Goal: Information Seeking & Learning: Find specific fact

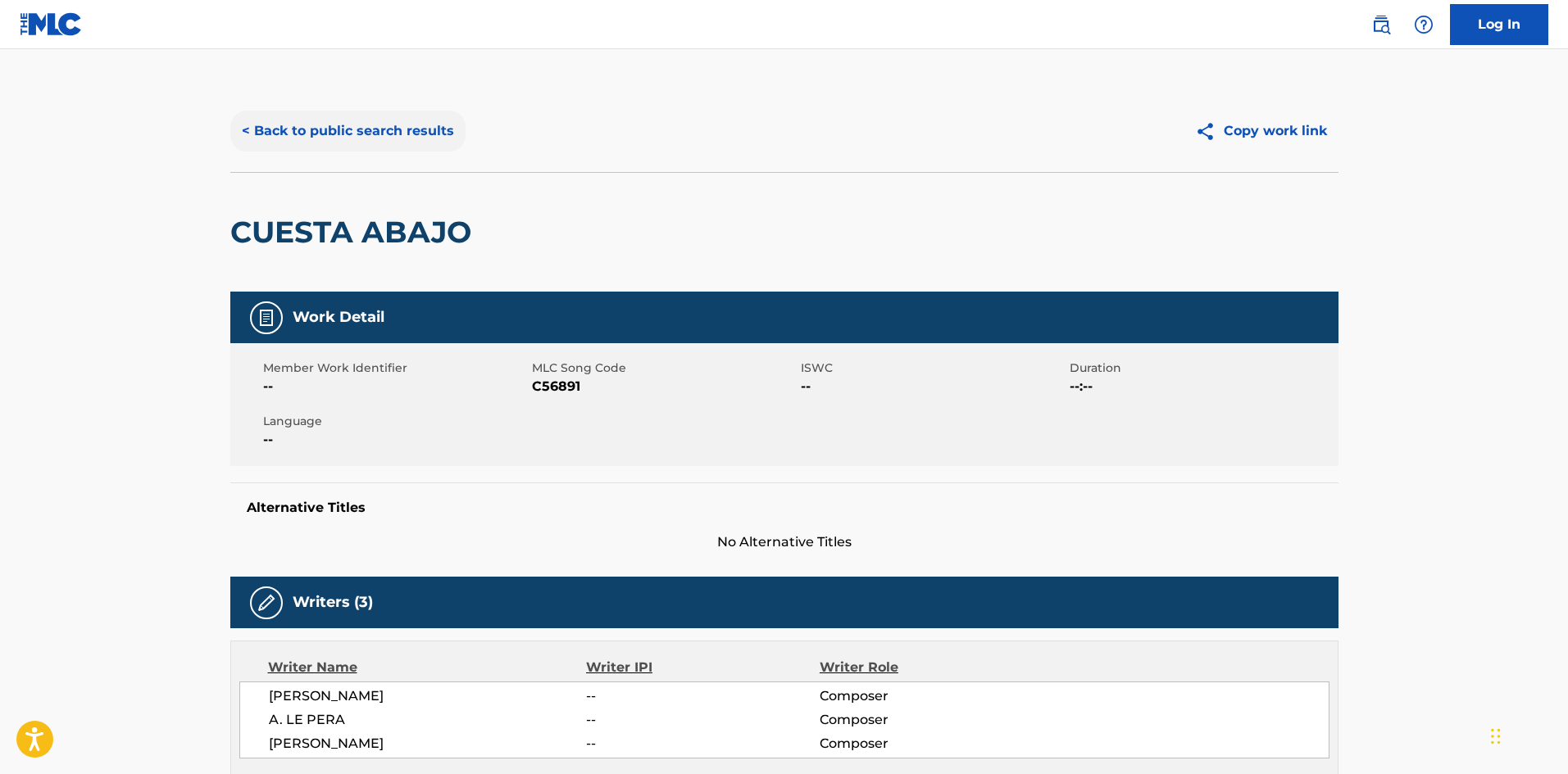
click at [409, 116] on button "< Back to public search results" at bounding box center [347, 130] width 235 height 41
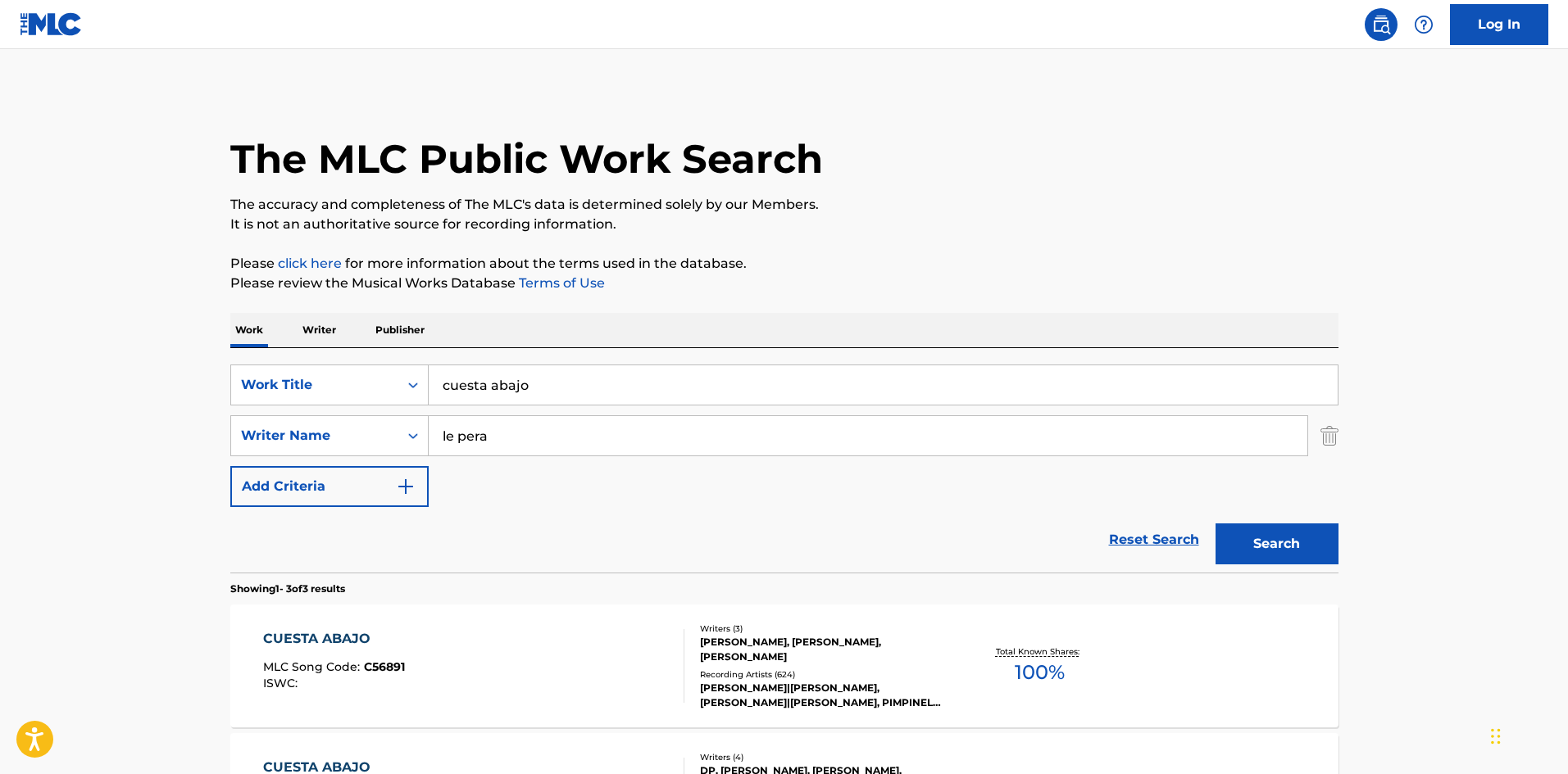
scroll to position [281, 0]
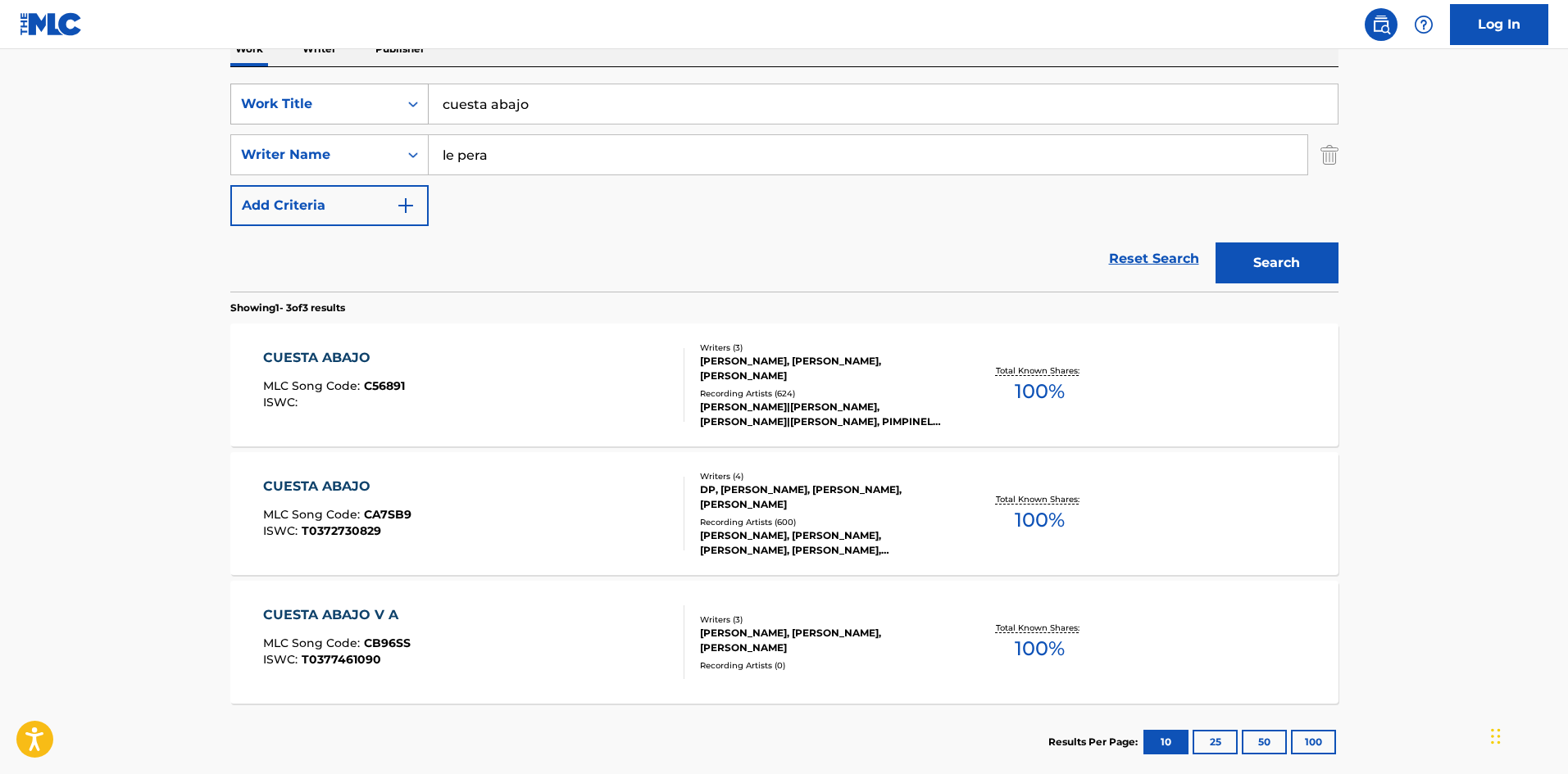
drag, startPoint x: 439, startPoint y: 111, endPoint x: 382, endPoint y: 116, distance: 57.2
click at [382, 116] on div "SearchWithCriteria0517c119-3be0-4dfe-8263-bafb11aa4e86 Work Title cuesta abajo" at bounding box center [784, 103] width 1108 height 41
type input "Cobardia"
click at [372, 159] on div "SearchWithCriteria9dee0097-f08b-4f3d-8e78-759a74c168b6 Writer Name le pera" at bounding box center [784, 154] width 1108 height 41
click at [1272, 273] on button "Search" at bounding box center [1277, 262] width 123 height 41
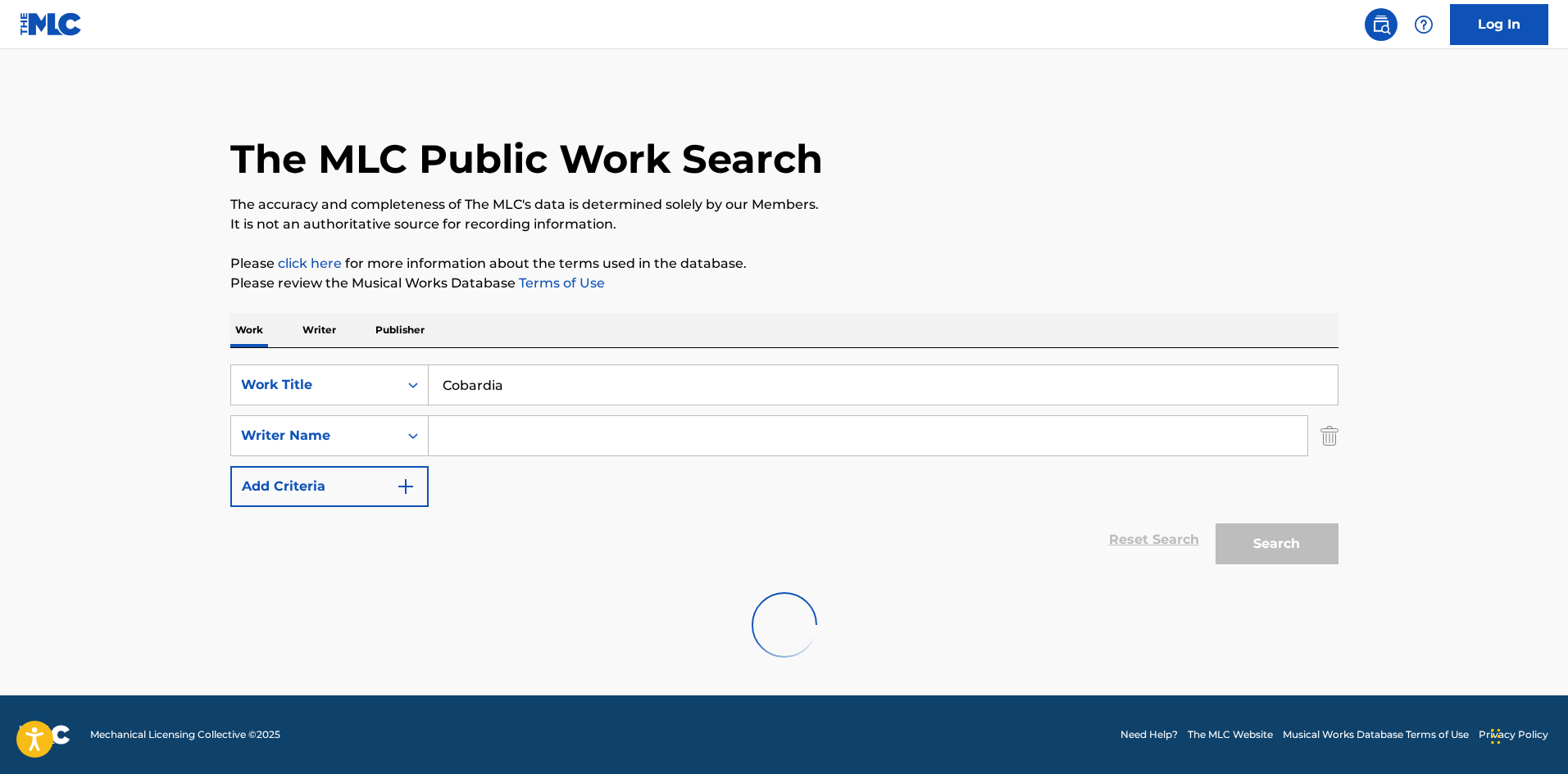
scroll to position [0, 0]
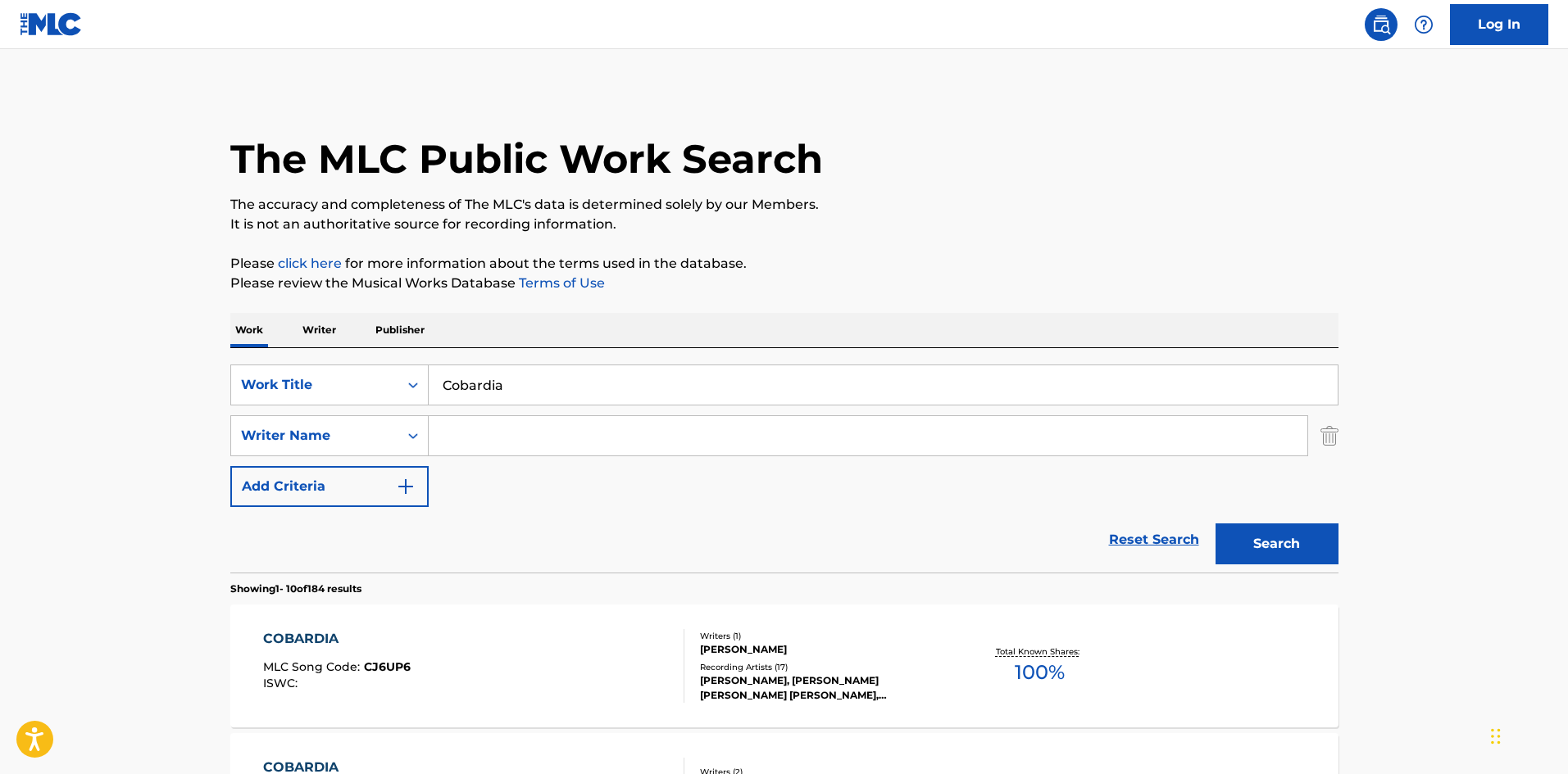
drag, startPoint x: 529, startPoint y: 461, endPoint x: 533, endPoint y: 423, distance: 38.2
click at [529, 457] on div "SearchWithCriteria0517c119-3be0-4dfe-8263-bafb11aa4e86 Work Title Cobardia Sear…" at bounding box center [784, 436] width 1108 height 143
click at [533, 423] on input "Search Form" at bounding box center [867, 435] width 879 height 39
click at [1215, 524] on button "Search" at bounding box center [1277, 544] width 123 height 41
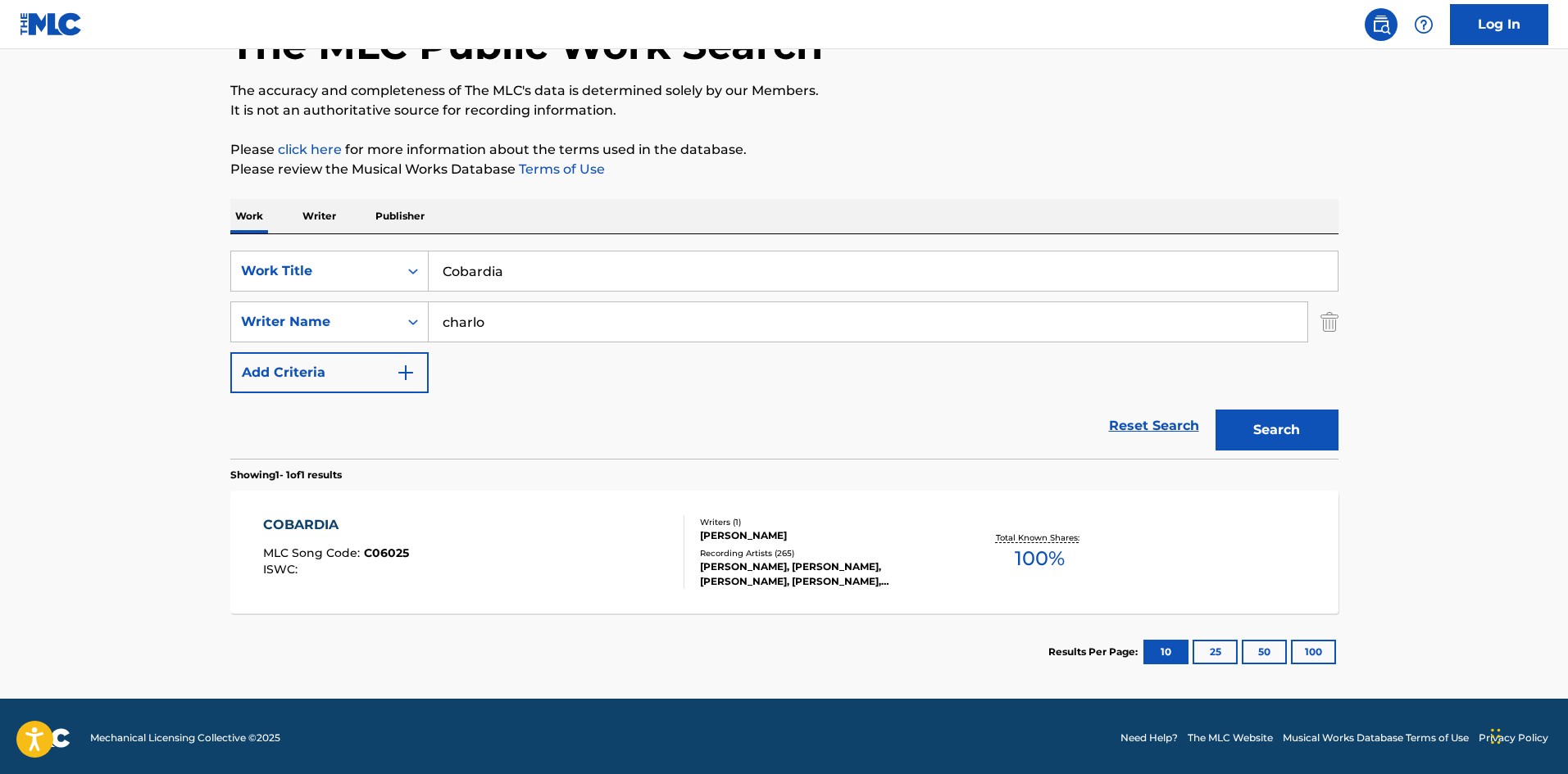
scroll to position [117, 0]
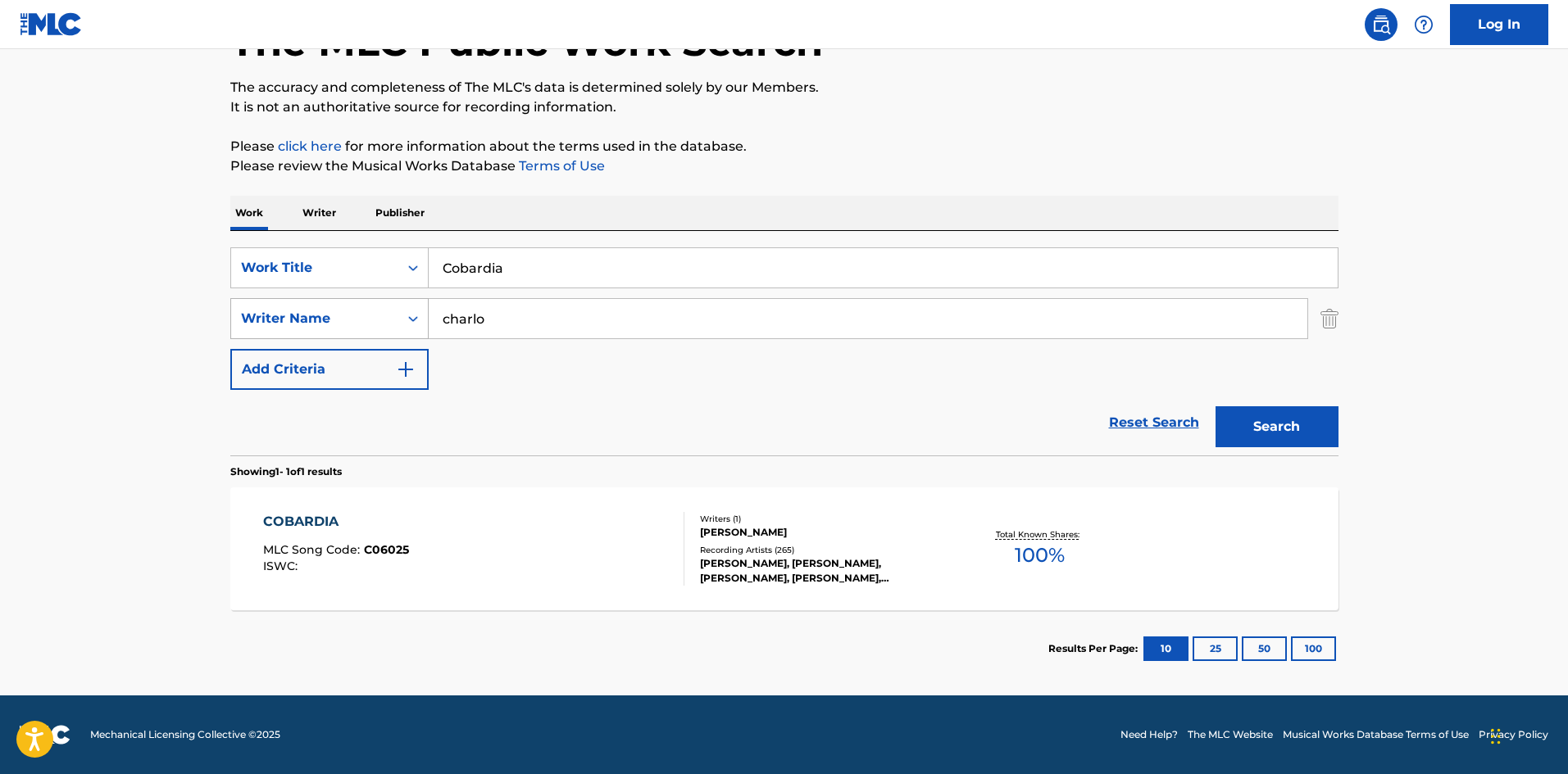
drag, startPoint x: 526, startPoint y: 320, endPoint x: 364, endPoint y: 304, distance: 162.8
click at [360, 306] on div "SearchWithCriteria9dee0097-f08b-4f3d-8e78-759a74c168b6 Writer Name [PERSON_NAME]" at bounding box center [784, 318] width 1108 height 41
type input "amadori"
click at [1215, 406] on button "Search" at bounding box center [1277, 426] width 123 height 41
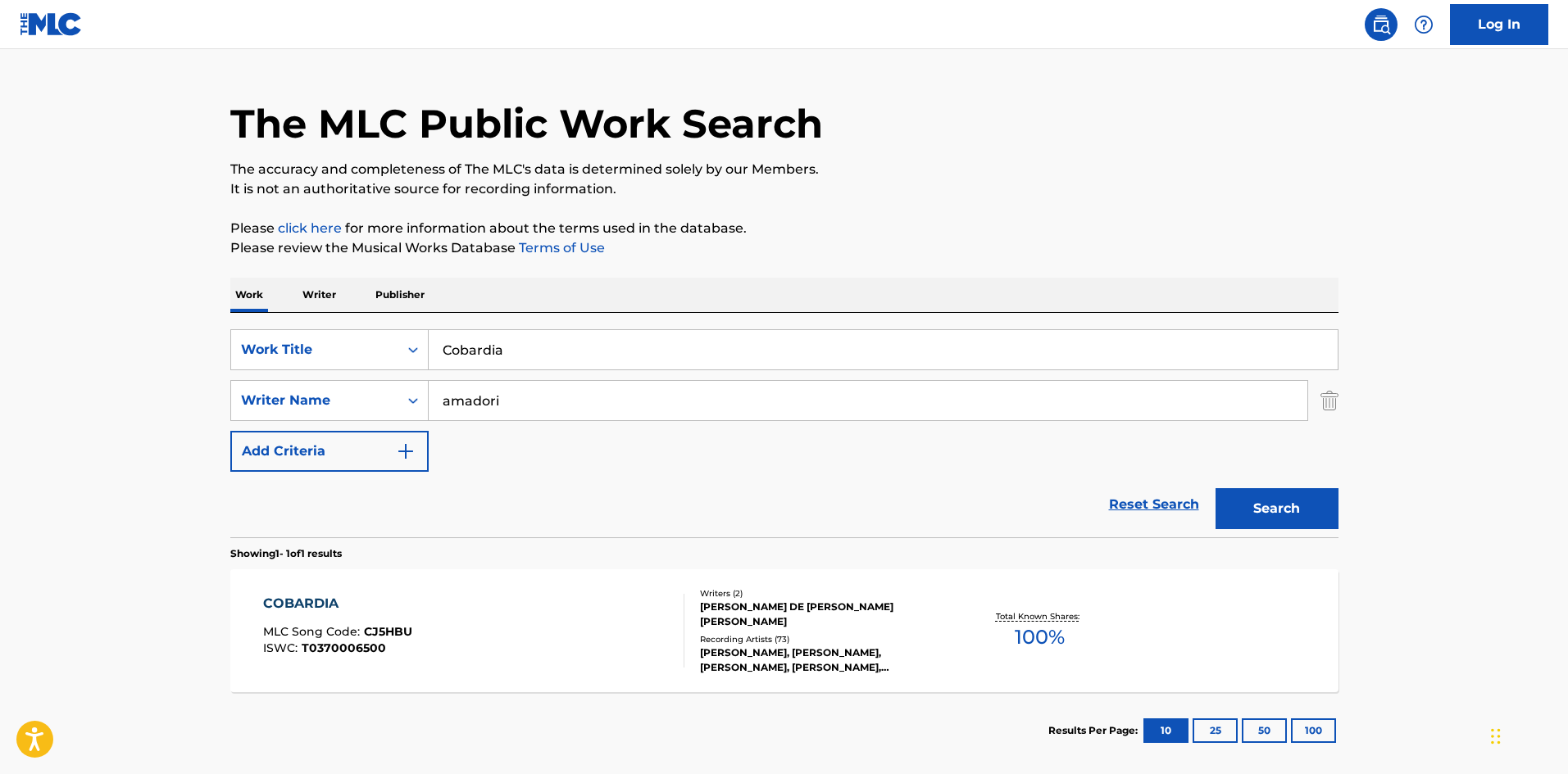
scroll to position [82, 0]
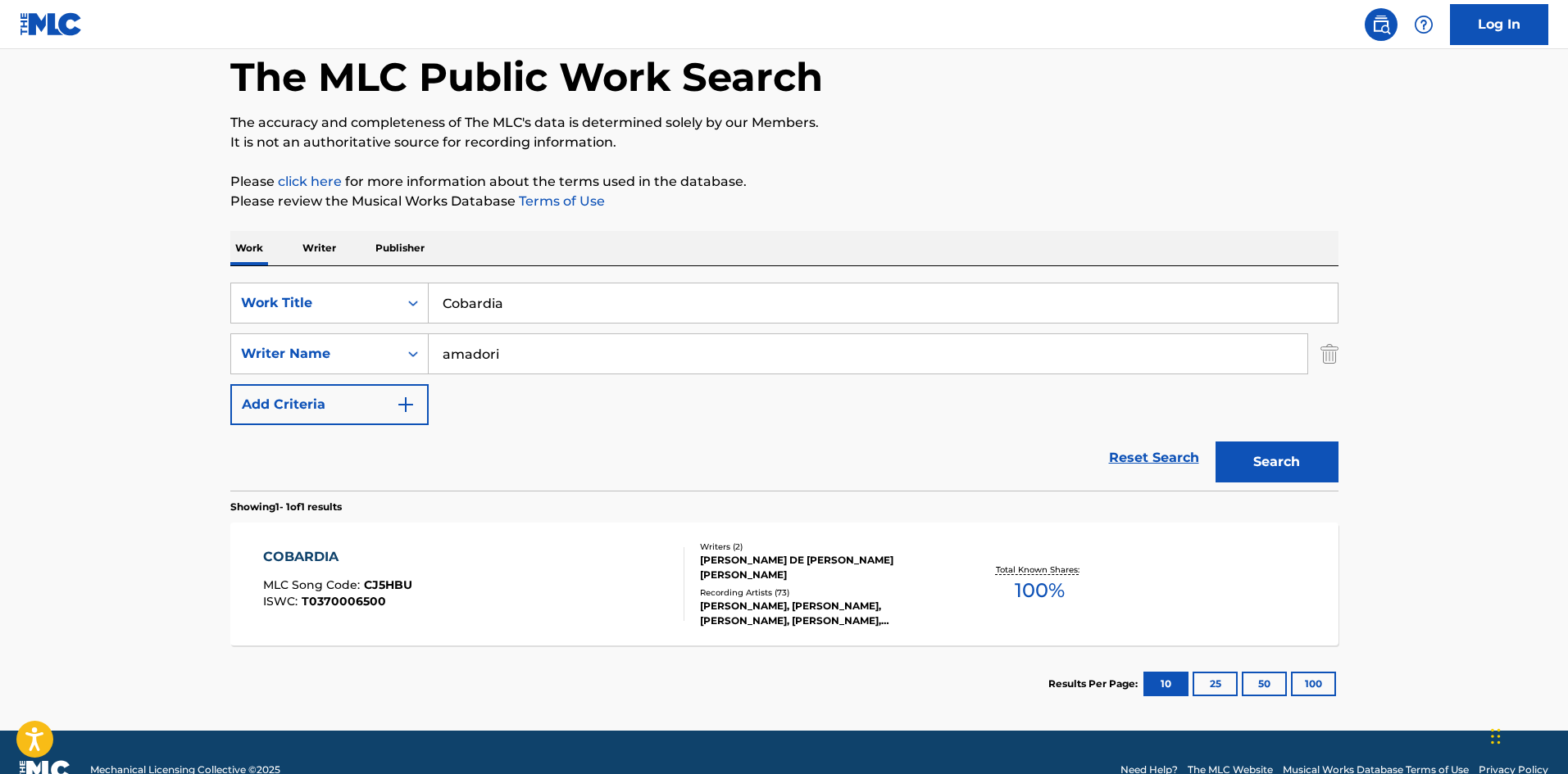
click at [484, 610] on div "COBARDIA MLC Song Code : CJ5HBU ISWC : T0370006500" at bounding box center [474, 583] width 422 height 74
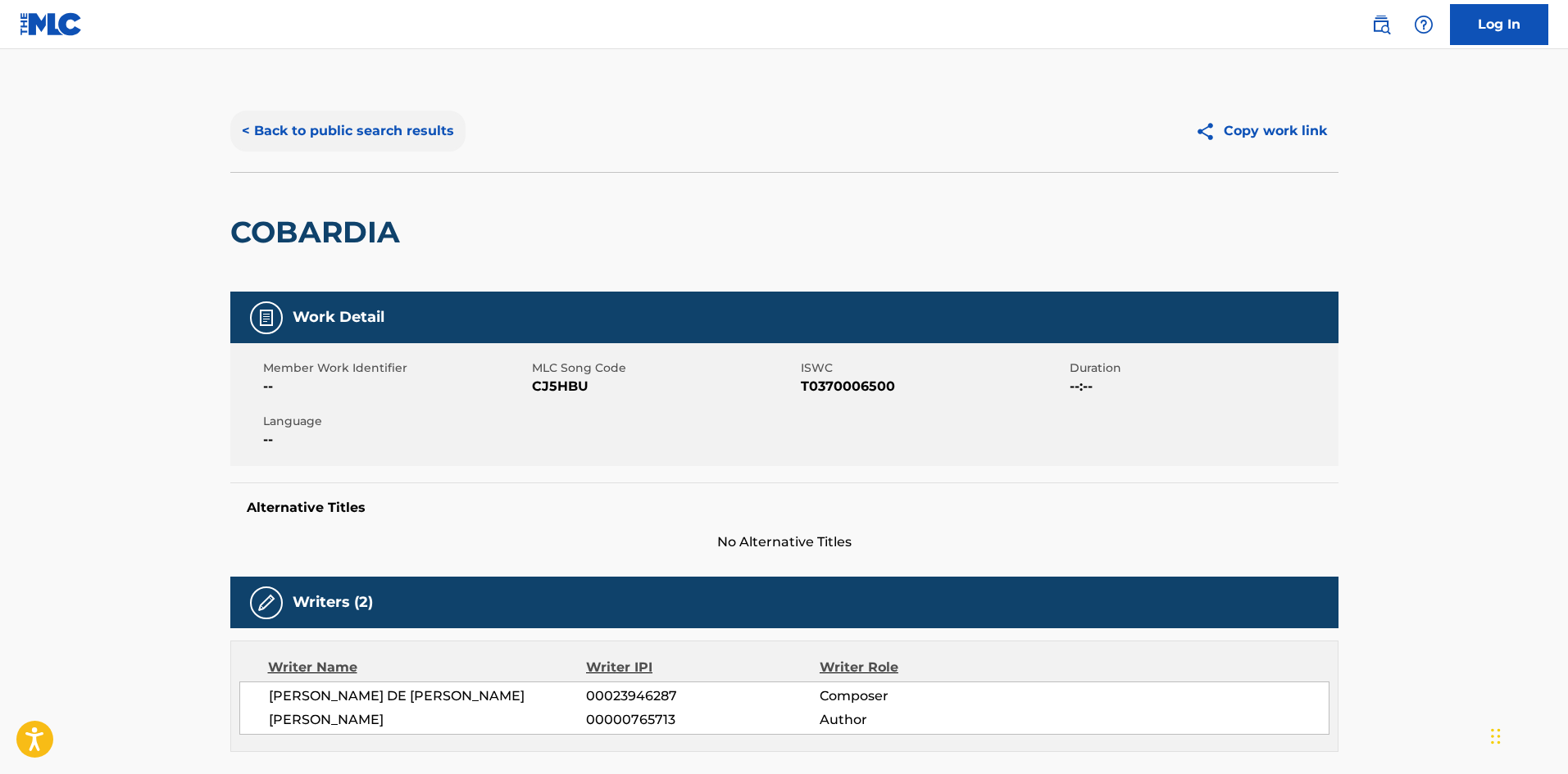
click at [337, 127] on button "< Back to public search results" at bounding box center [347, 130] width 235 height 41
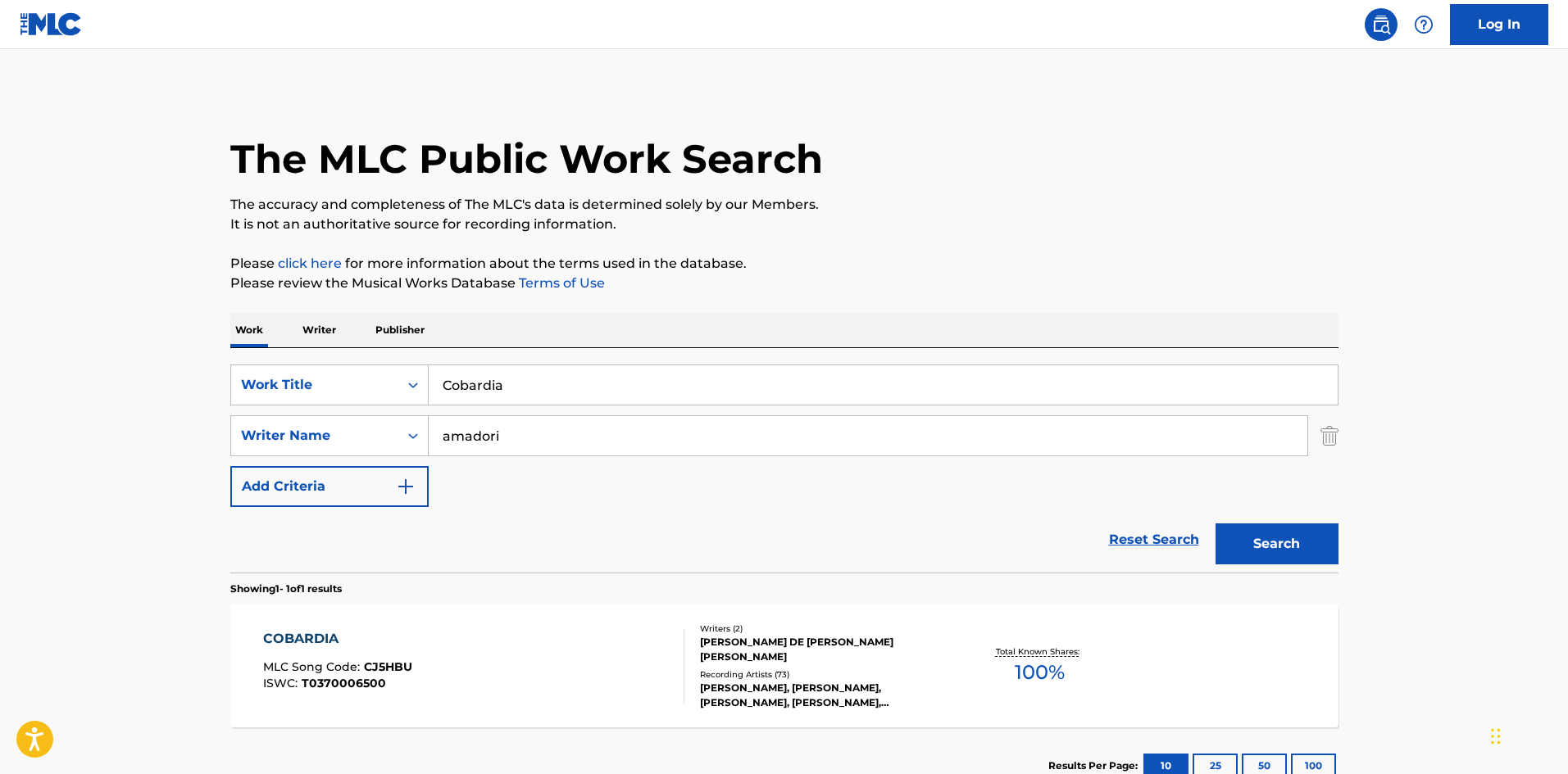
scroll to position [24, 0]
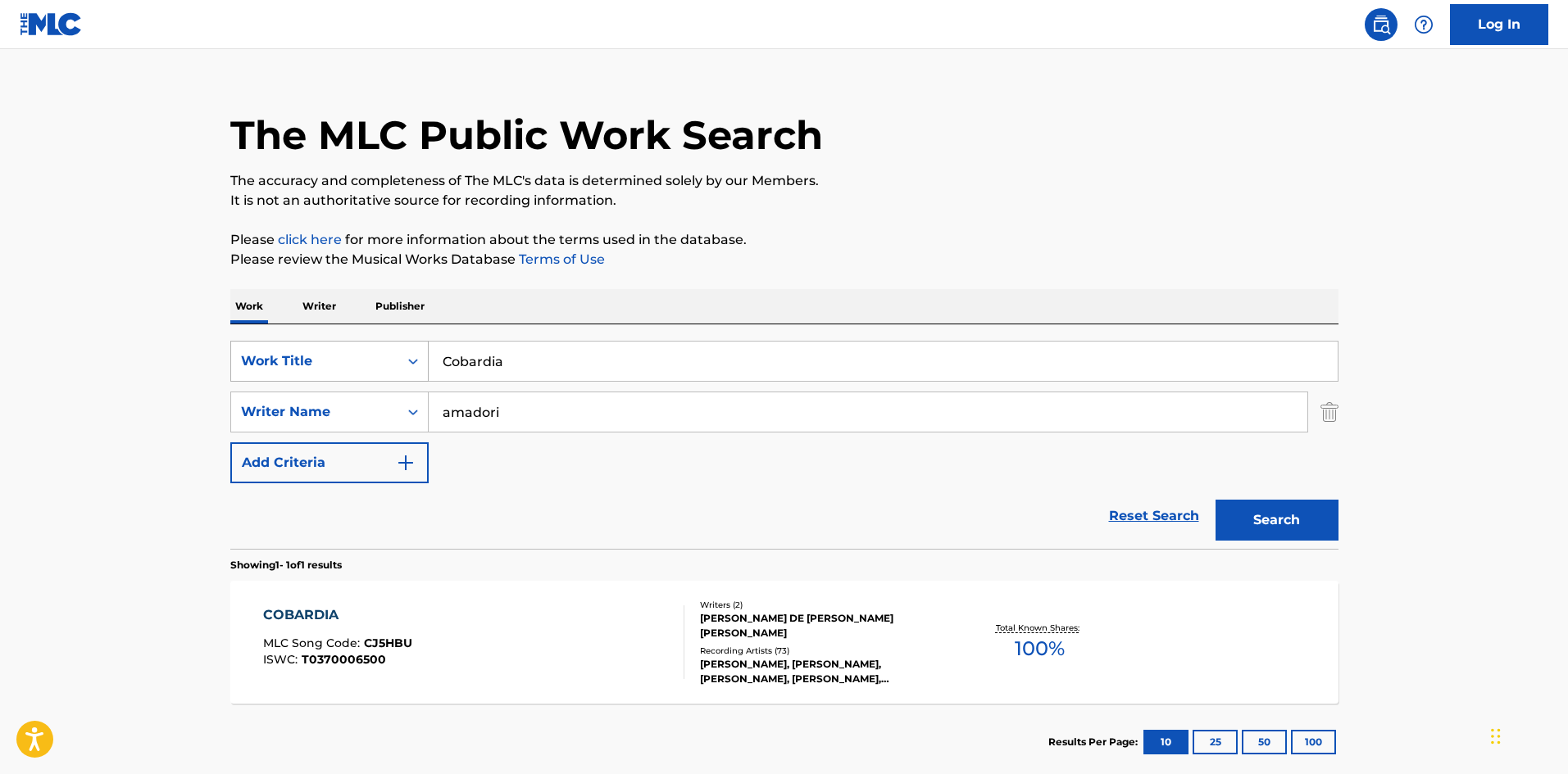
drag, startPoint x: 541, startPoint y: 361, endPoint x: 425, endPoint y: 353, distance: 116.3
click at [425, 353] on div "SearchWithCriteria0517c119-3be0-4dfe-8263-bafb11aa4e86 Work Title Cobardia" at bounding box center [784, 361] width 1108 height 41
type input "falsas palabras"
drag, startPoint x: 569, startPoint y: 423, endPoint x: 314, endPoint y: 427, distance: 255.0
click at [314, 427] on div "SearchWithCriteria9dee0097-f08b-4f3d-8e78-759a74c168b6 Writer Name amadori" at bounding box center [784, 412] width 1108 height 41
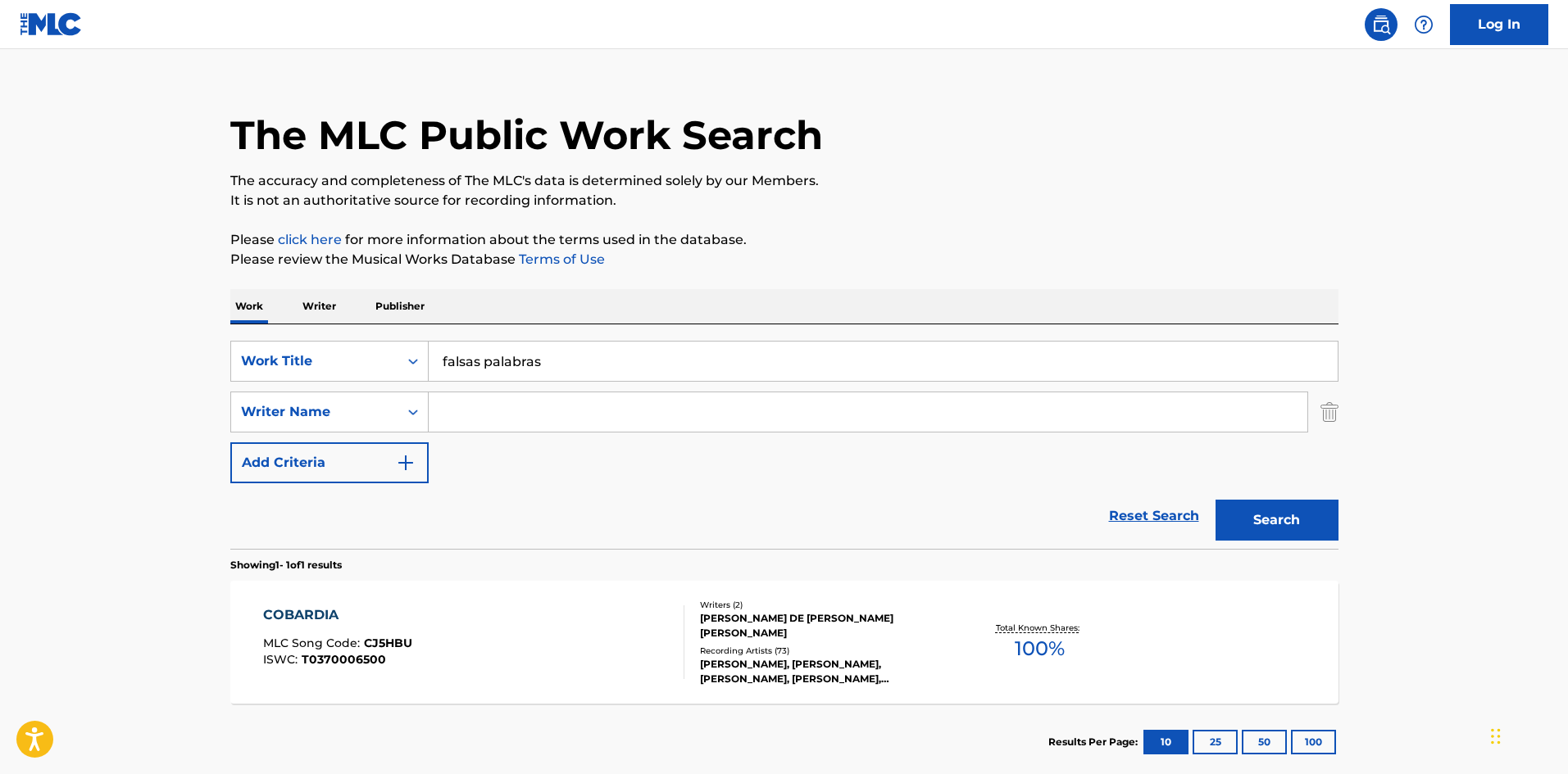
click at [1215, 500] on button "Search" at bounding box center [1277, 520] width 123 height 41
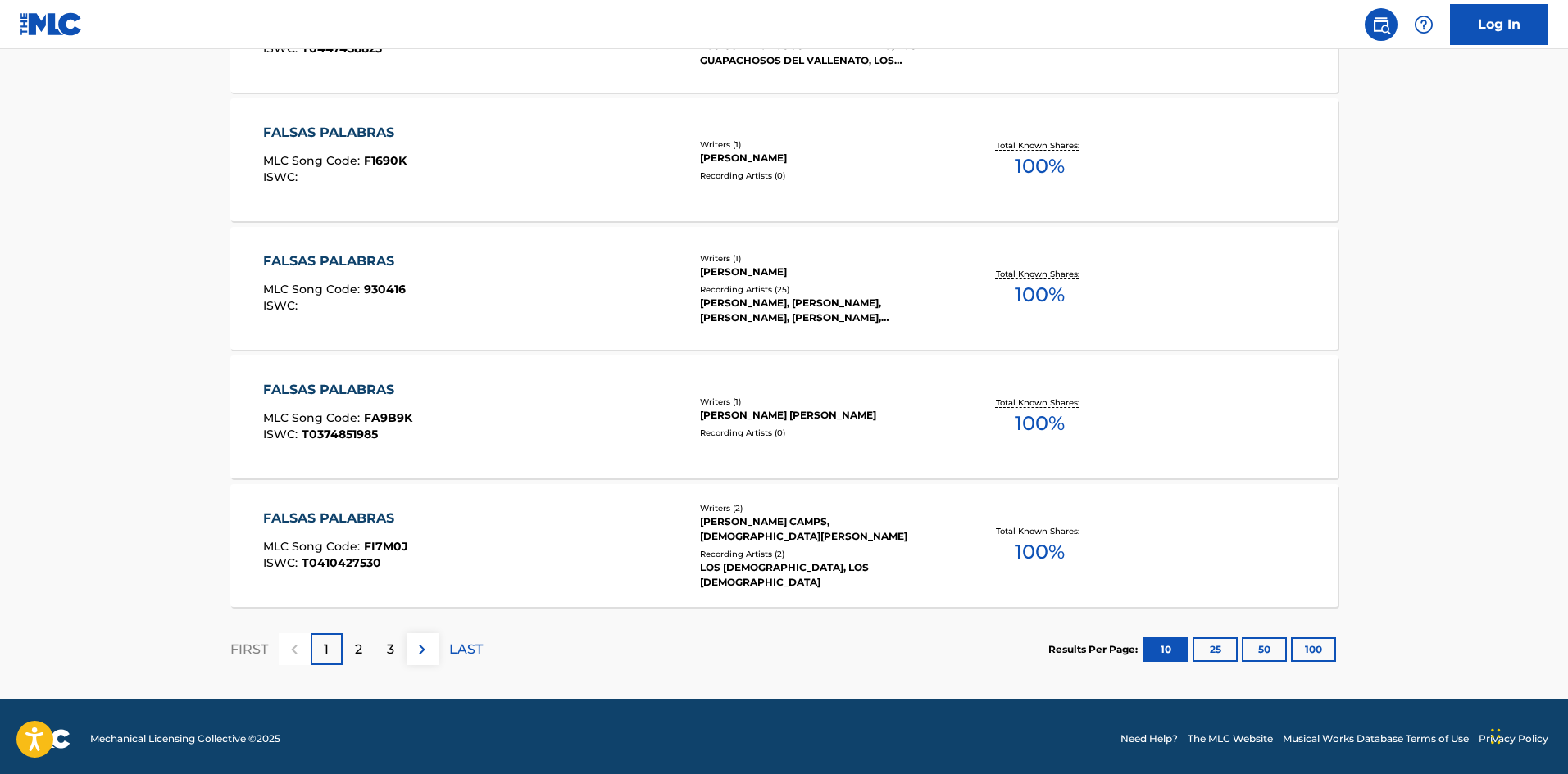
scroll to position [1283, 0]
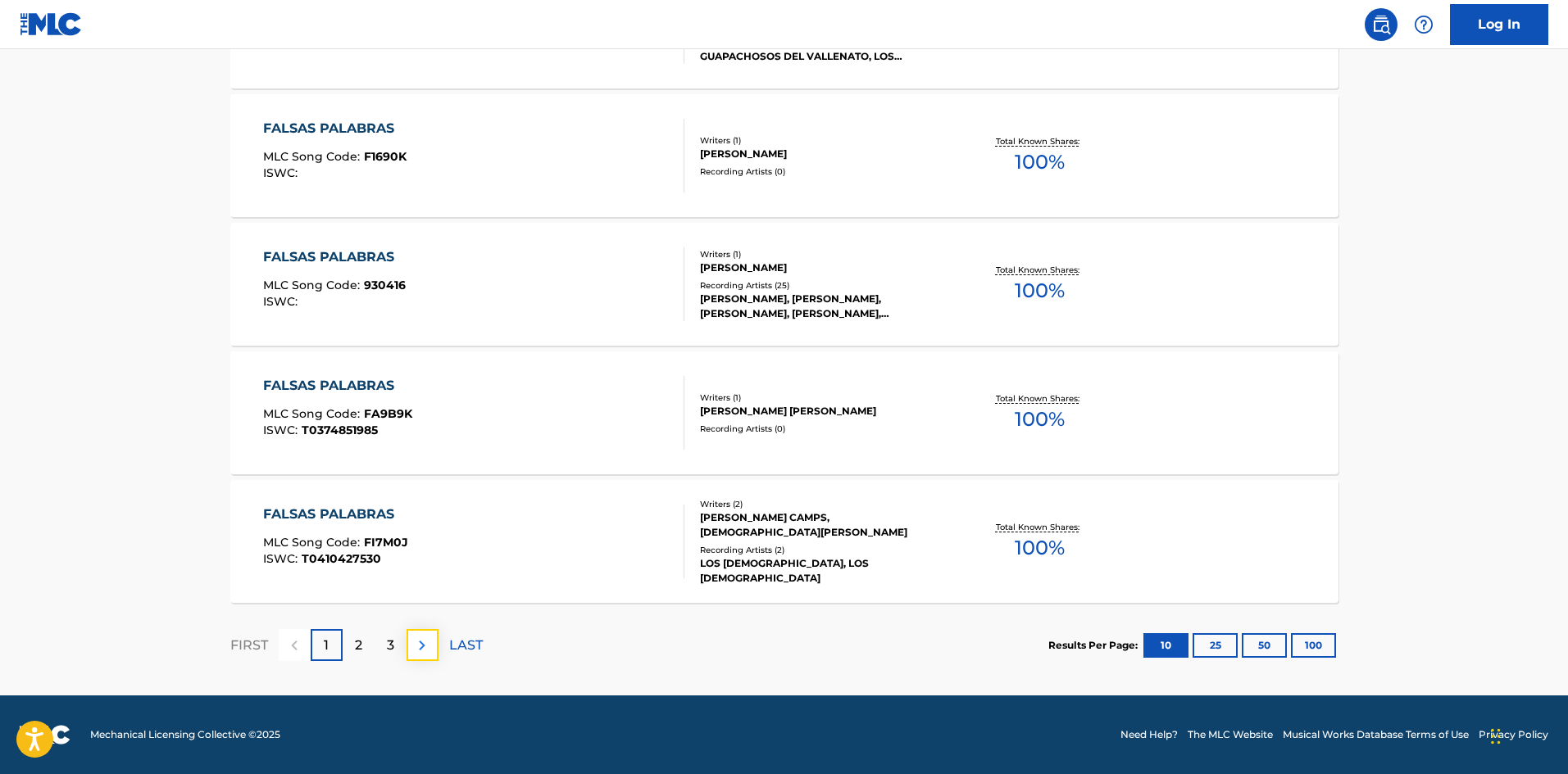
click at [423, 649] on img at bounding box center [422, 646] width 20 height 20
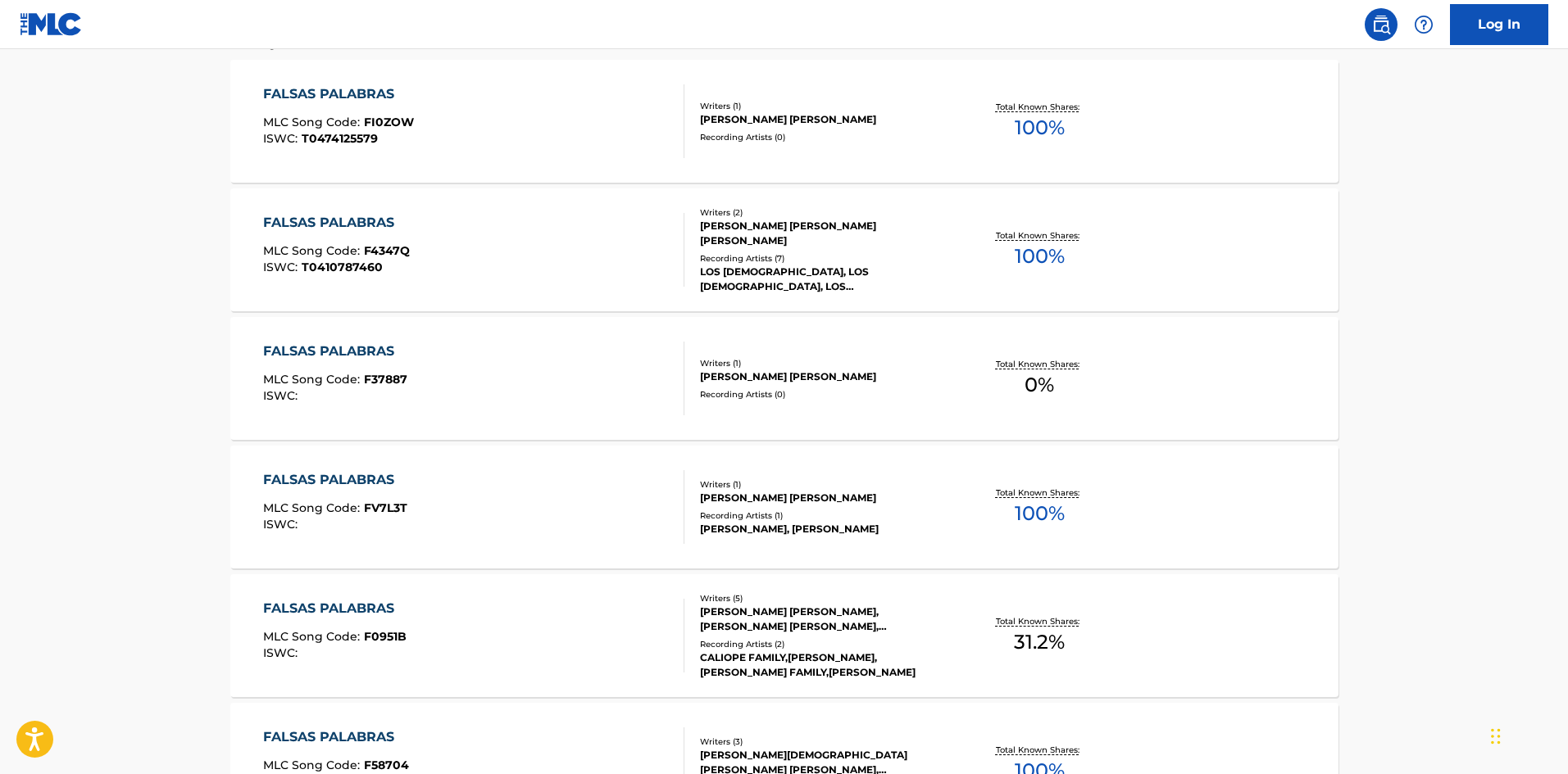
scroll to position [0, 0]
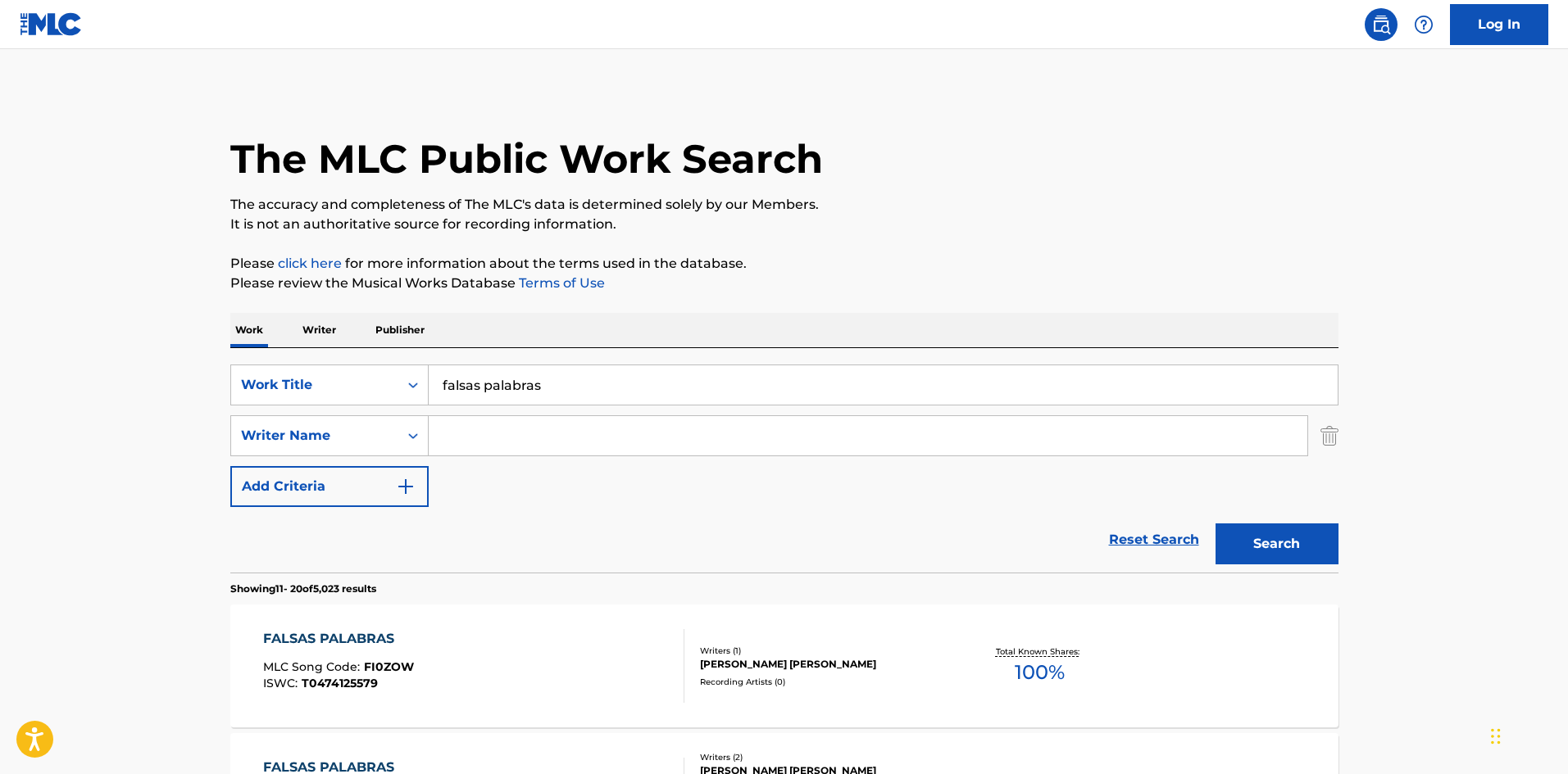
drag, startPoint x: 572, startPoint y: 392, endPoint x: 437, endPoint y: 388, distance: 135.1
click at [437, 388] on input "falsas palabras" at bounding box center [883, 384] width 910 height 39
type input "[PERSON_NAME]"
click at [1277, 540] on button "Search" at bounding box center [1277, 544] width 123 height 41
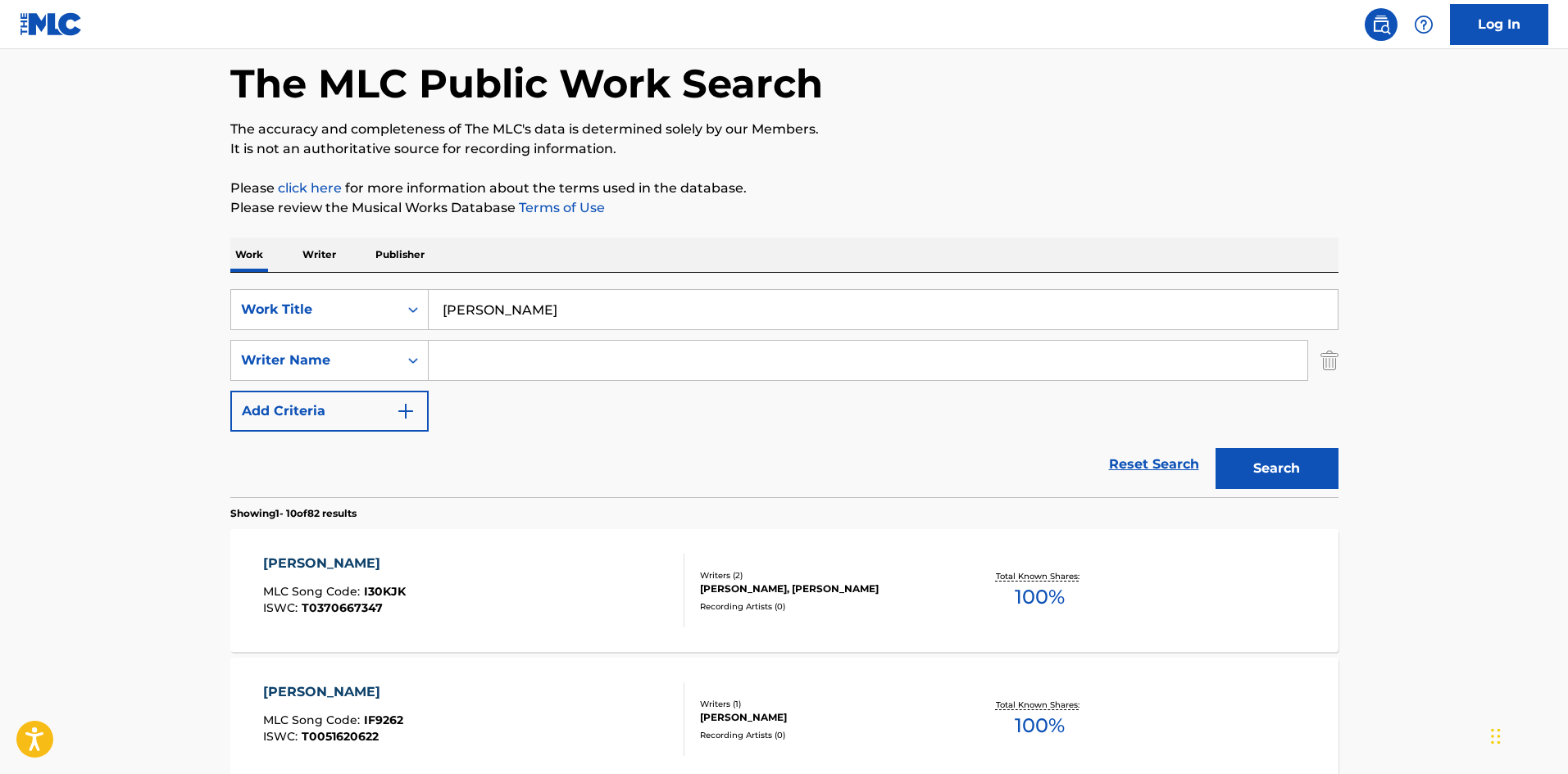
scroll to position [82, 0]
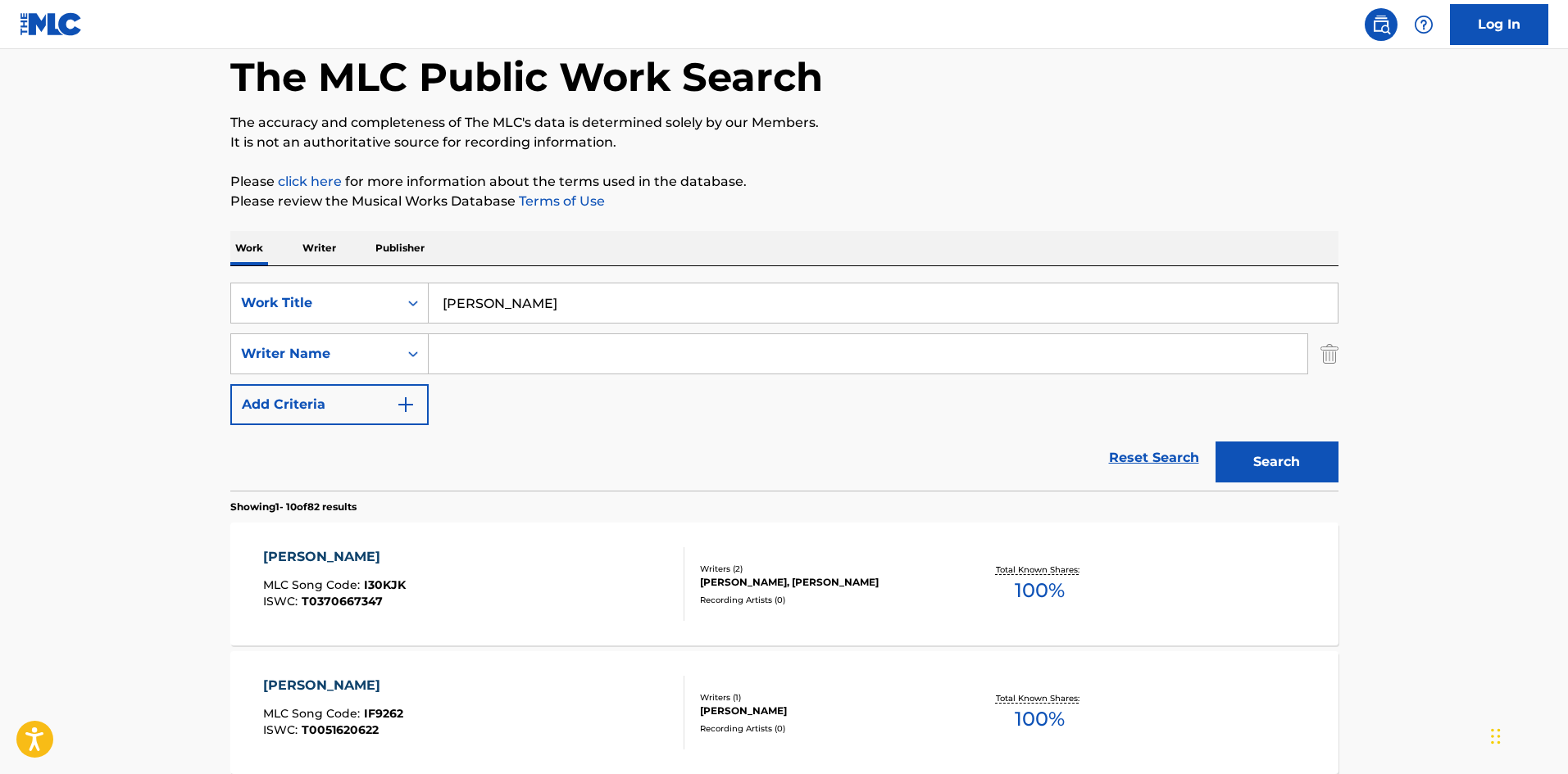
click at [578, 376] on div "SearchWithCriteria0517c119-3be0-4dfe-8263-bafb11aa4e86 Work Title [PERSON_NAME]…" at bounding box center [784, 353] width 1108 height 143
click at [546, 370] on input "Search Form" at bounding box center [867, 353] width 879 height 39
click at [1292, 473] on button "Search" at bounding box center [1277, 462] width 123 height 41
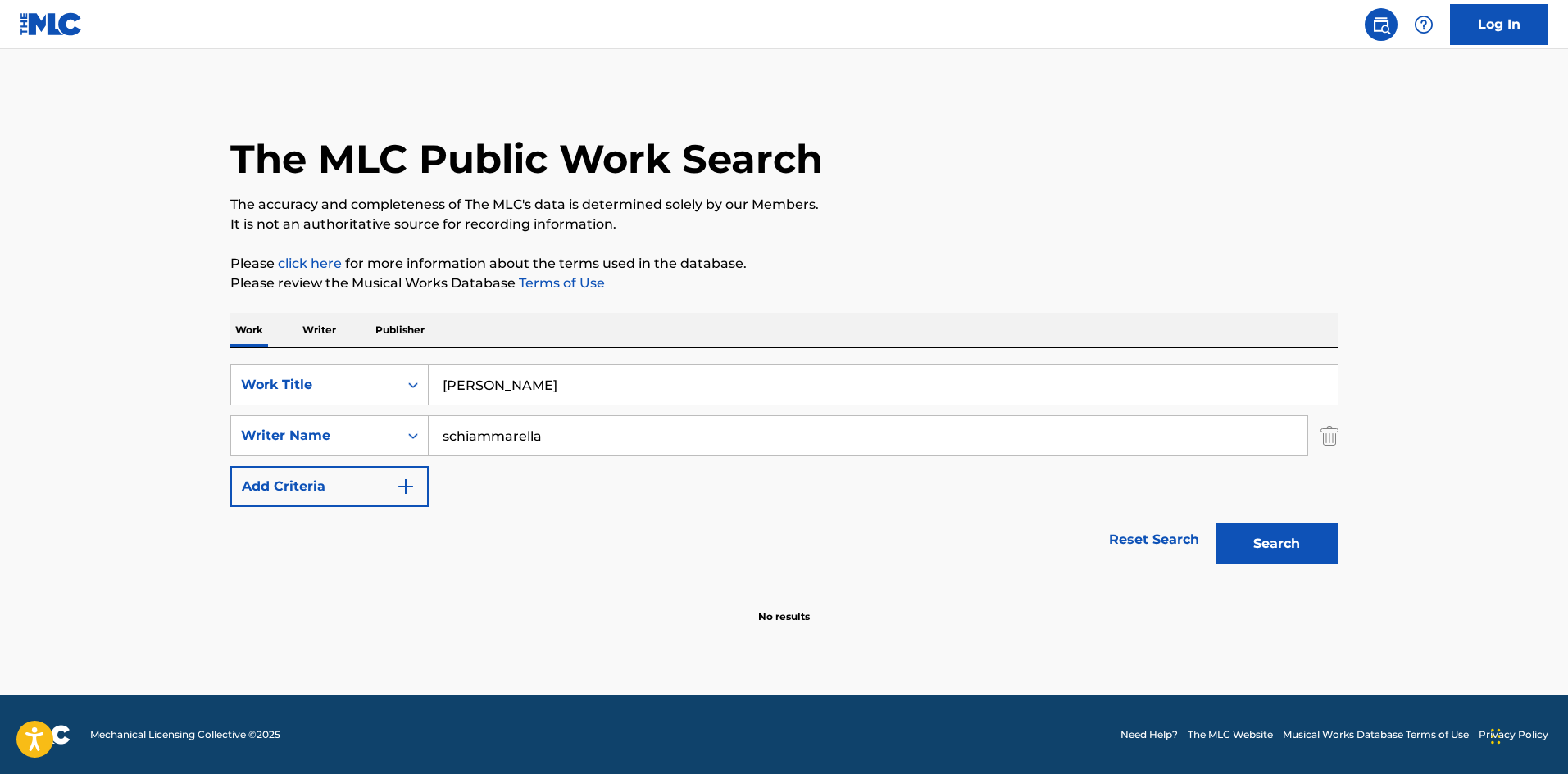
drag, startPoint x: 592, startPoint y: 427, endPoint x: 303, endPoint y: 412, distance: 289.4
click at [303, 412] on div "SearchWithCriteria0517c119-3be0-4dfe-8263-bafb11aa4e86 Work Title [PERSON_NAME]…" at bounding box center [784, 436] width 1108 height 143
type input "romero"
click at [1215, 524] on button "Search" at bounding box center [1277, 544] width 123 height 41
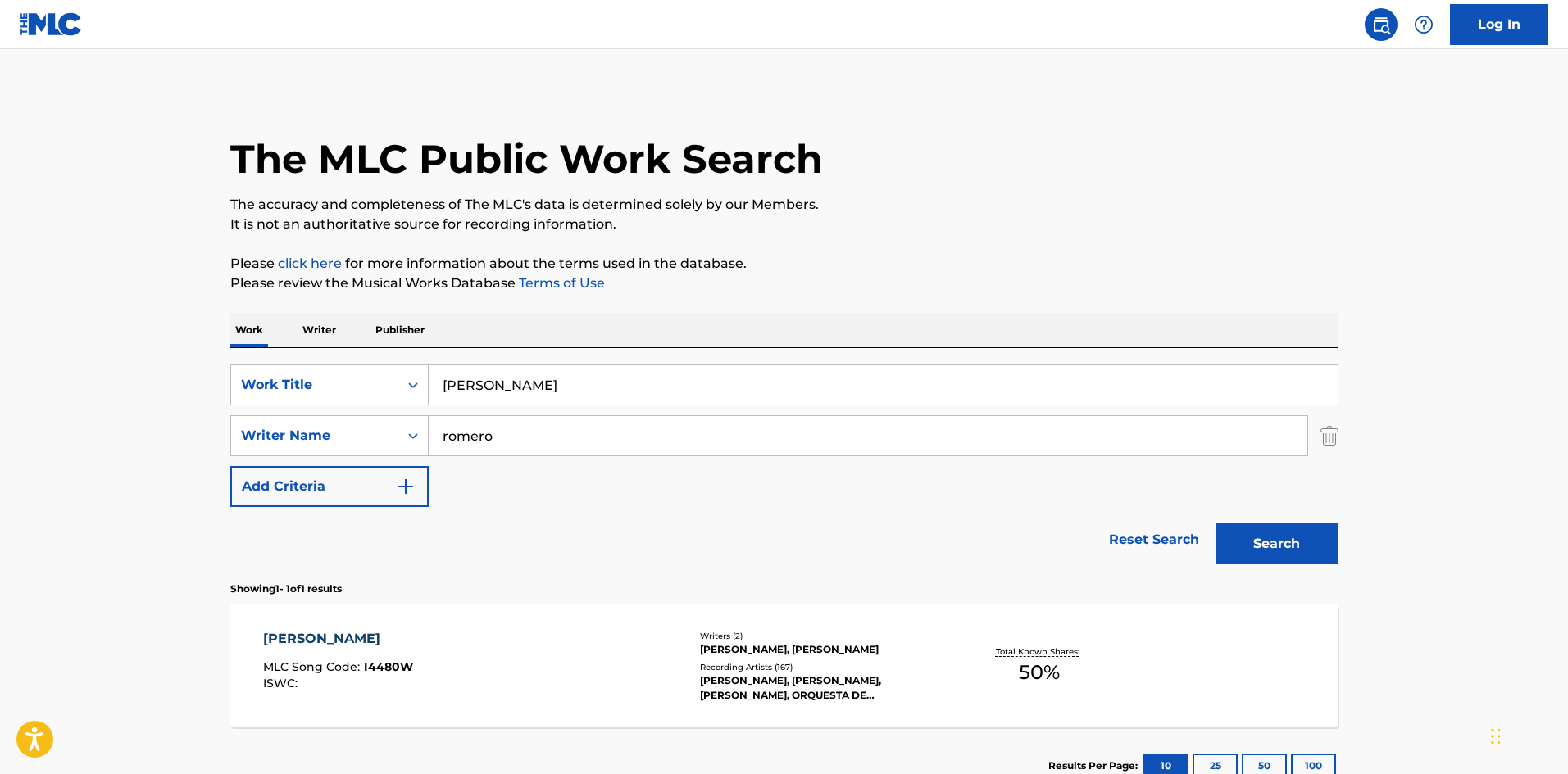
click at [700, 673] on div "Recording Artists ( 167 )" at bounding box center [823, 667] width 247 height 12
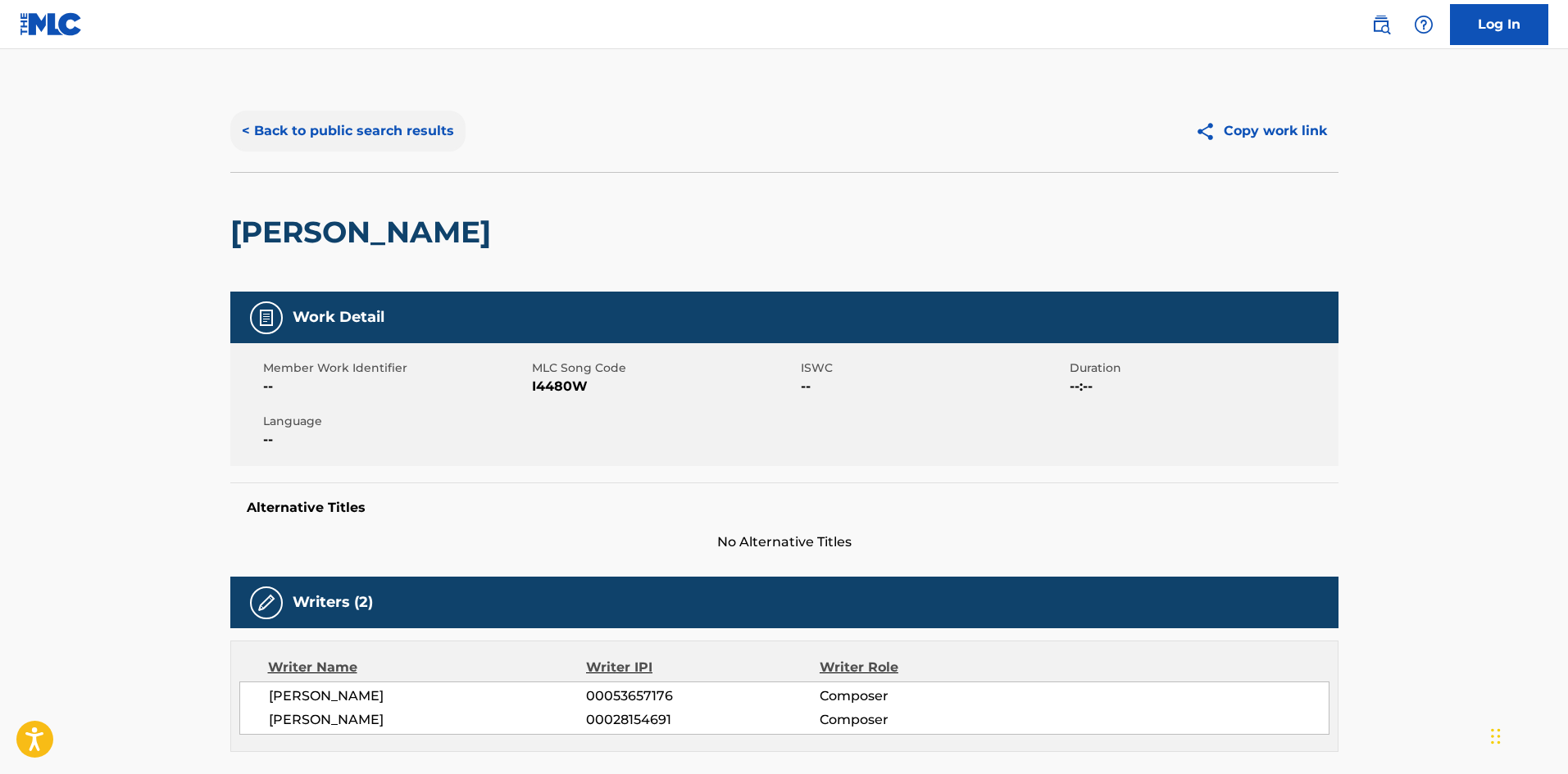
click at [379, 118] on button "< Back to public search results" at bounding box center [347, 130] width 235 height 41
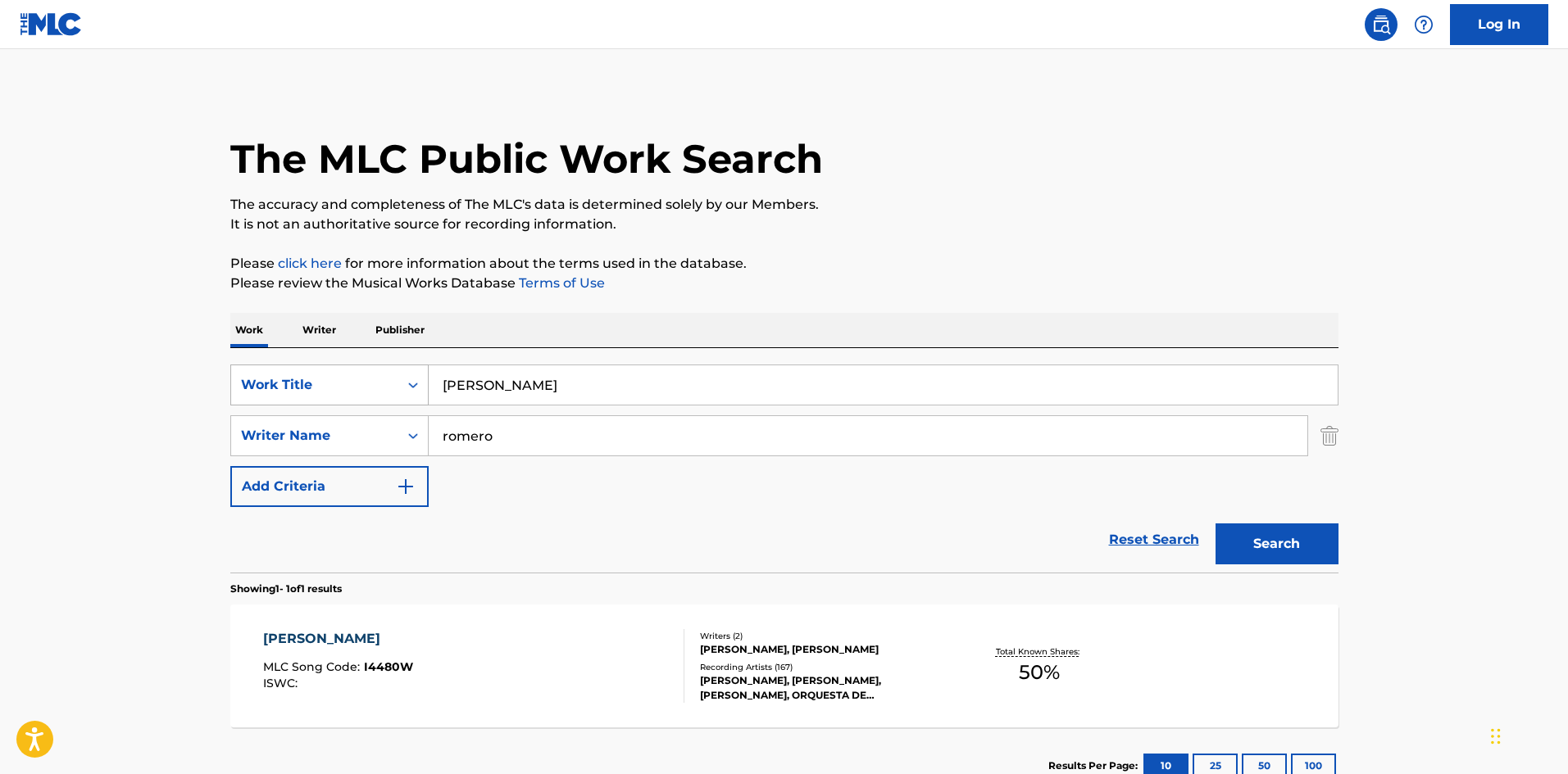
drag, startPoint x: 539, startPoint y: 385, endPoint x: 409, endPoint y: 378, distance: 130.2
click at [409, 378] on div "SearchWithCriteria0517c119-3be0-4dfe-8263-bafb11aa4e86 Work Title [PERSON_NAME]" at bounding box center [784, 385] width 1108 height 41
type input "segui por tu lado"
drag, startPoint x: 526, startPoint y: 441, endPoint x: 354, endPoint y: 432, distance: 172.2
click at [354, 432] on div "SearchWithCriteria9dee0097-f08b-4f3d-8e78-759a74c168b6 Writer Name [PERSON_NAME]" at bounding box center [784, 436] width 1108 height 41
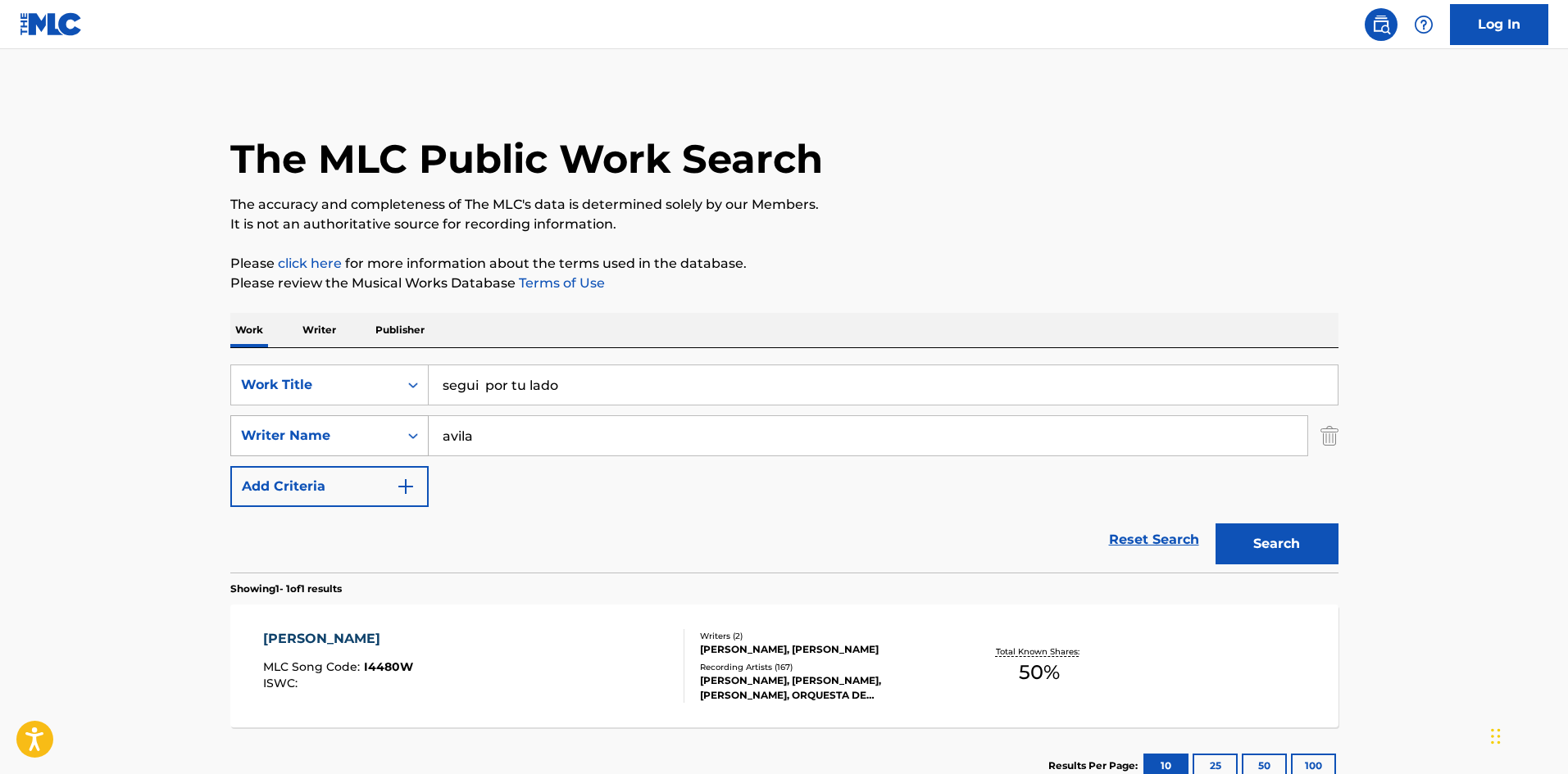
type input "avila"
click at [1215, 524] on button "Search" at bounding box center [1277, 544] width 123 height 41
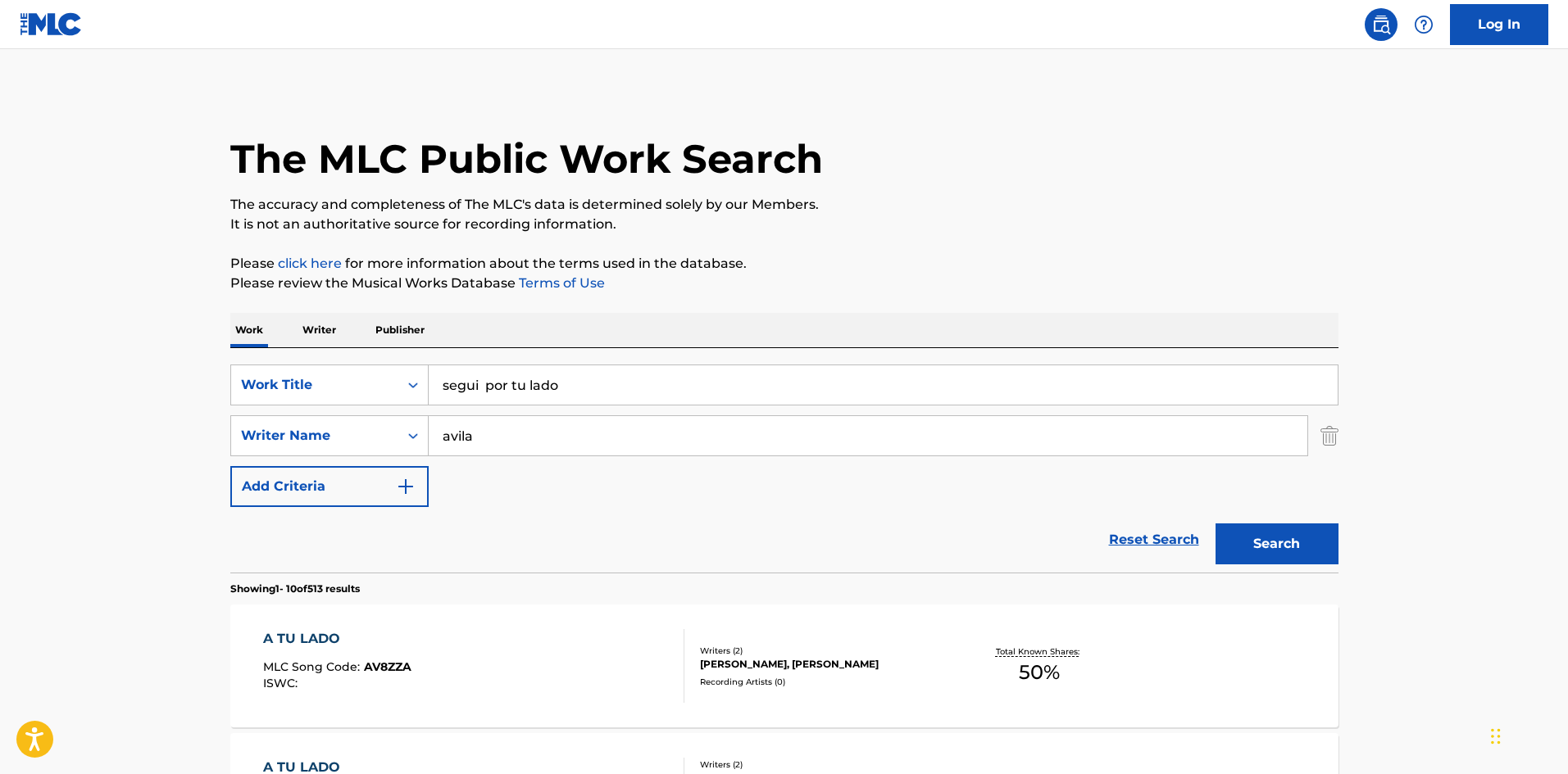
click at [487, 391] on input "segui por tu lado" at bounding box center [883, 384] width 910 height 39
type input "segui por tu lado"
click at [1215, 524] on button "Search" at bounding box center [1277, 544] width 123 height 41
drag, startPoint x: 500, startPoint y: 440, endPoint x: 435, endPoint y: 434, distance: 65.3
click at [438, 434] on input "avila" at bounding box center [867, 435] width 879 height 39
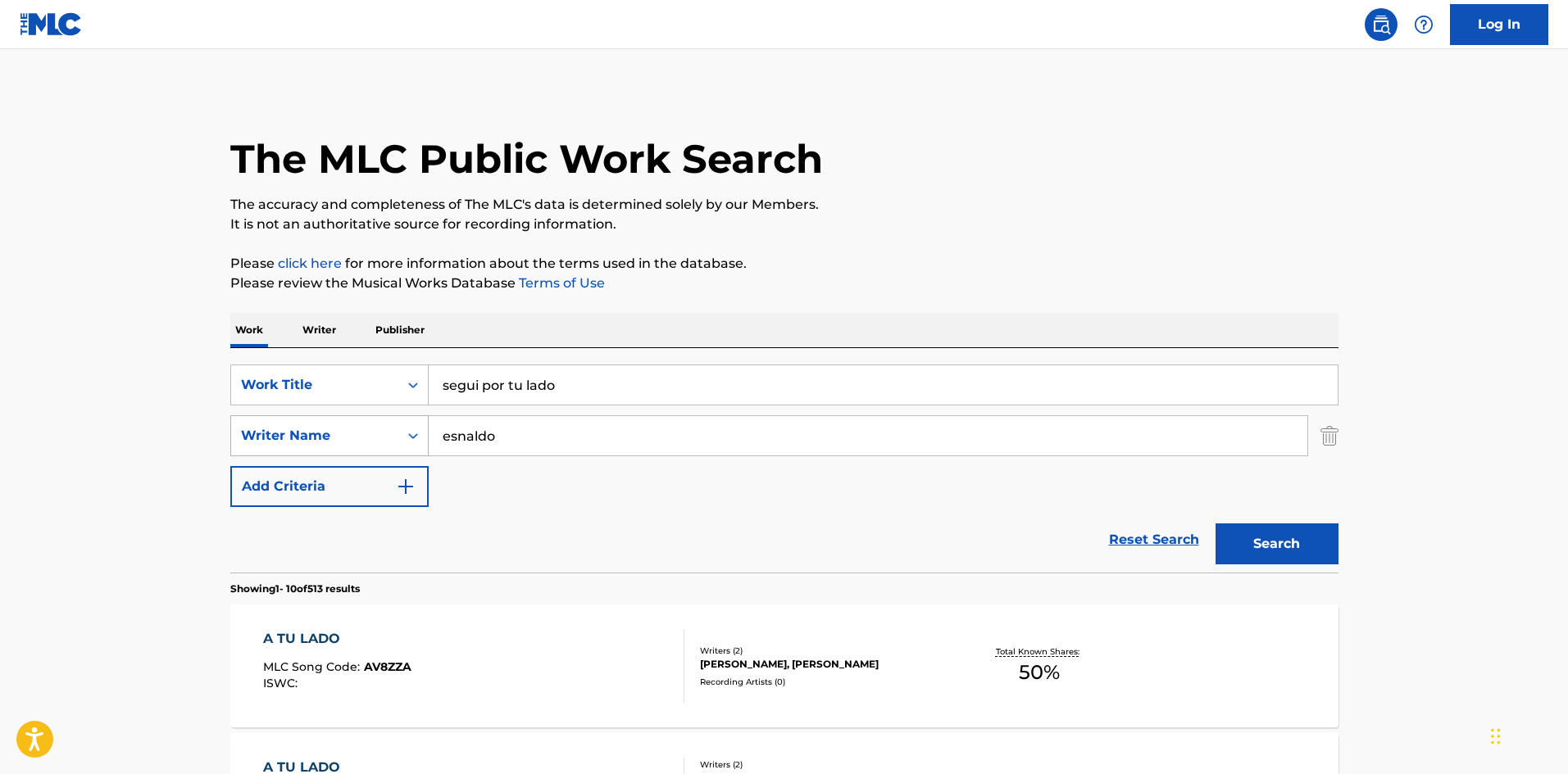
type input "esnaldo"
click at [1215, 524] on button "Search" at bounding box center [1277, 544] width 123 height 41
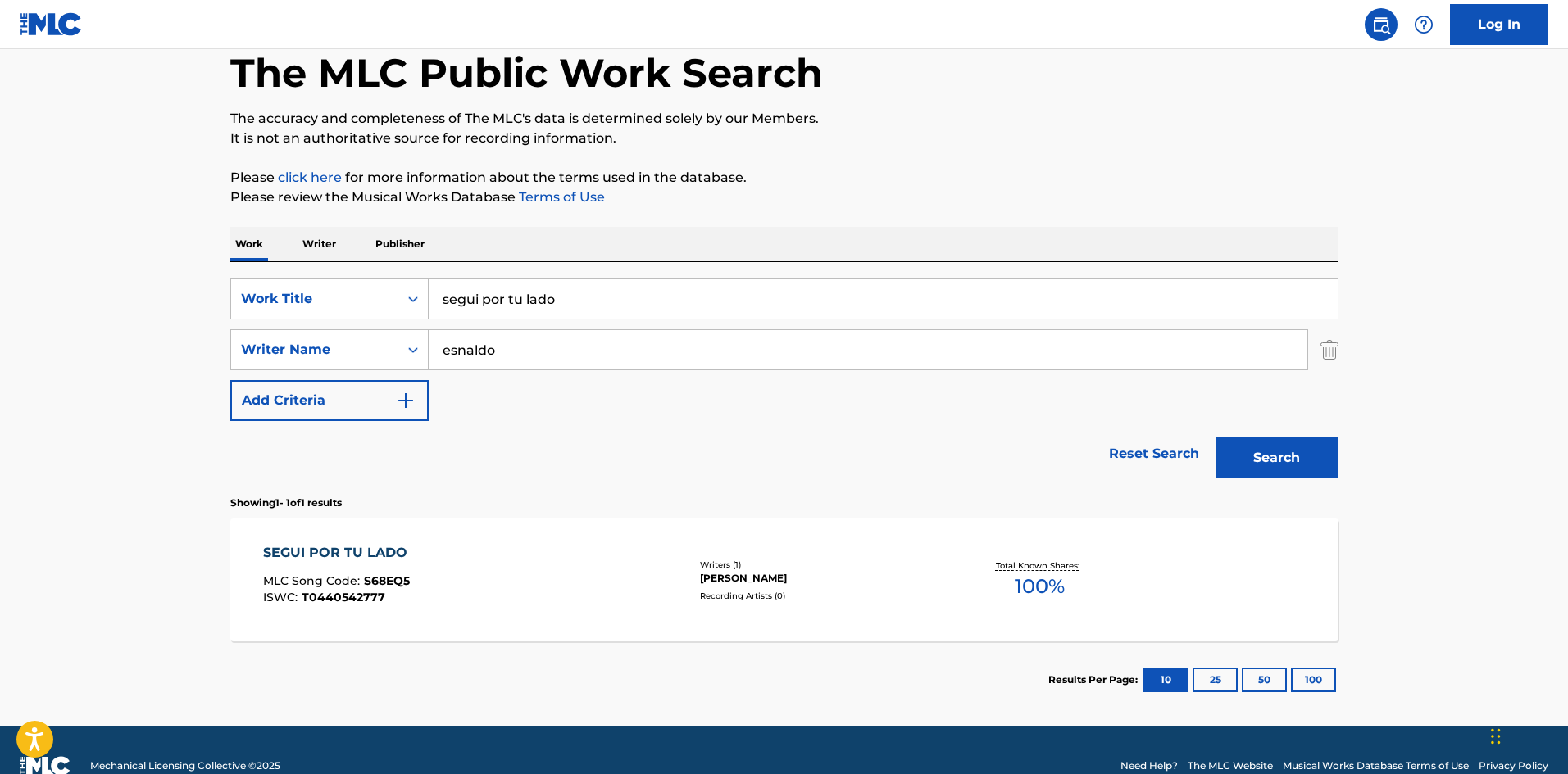
scroll to position [117, 0]
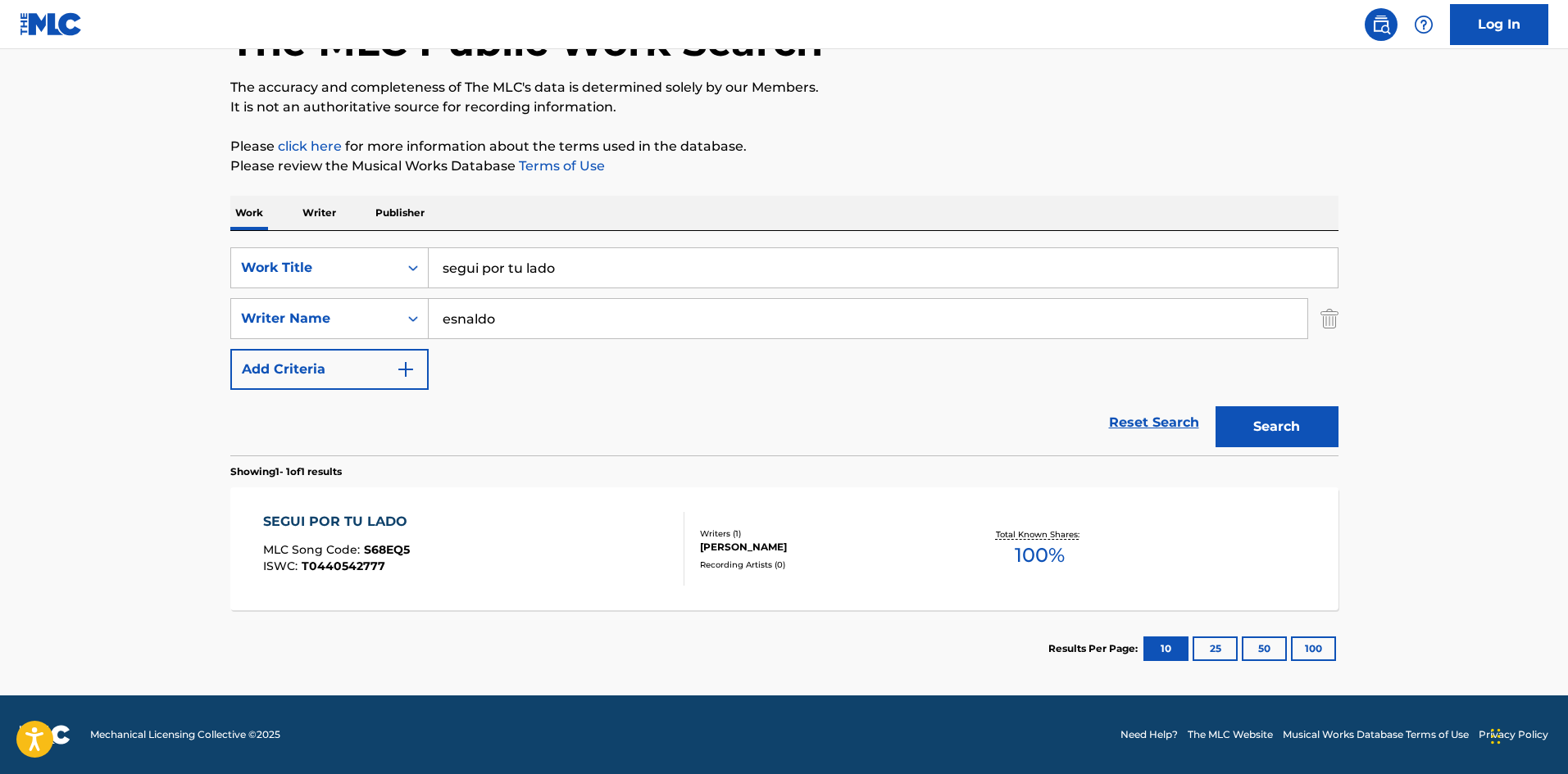
click at [618, 540] on div "SEGUI POR TU LADO MLC Song Code : S68EQ5 ISWC : T0440542777" at bounding box center [474, 549] width 422 height 74
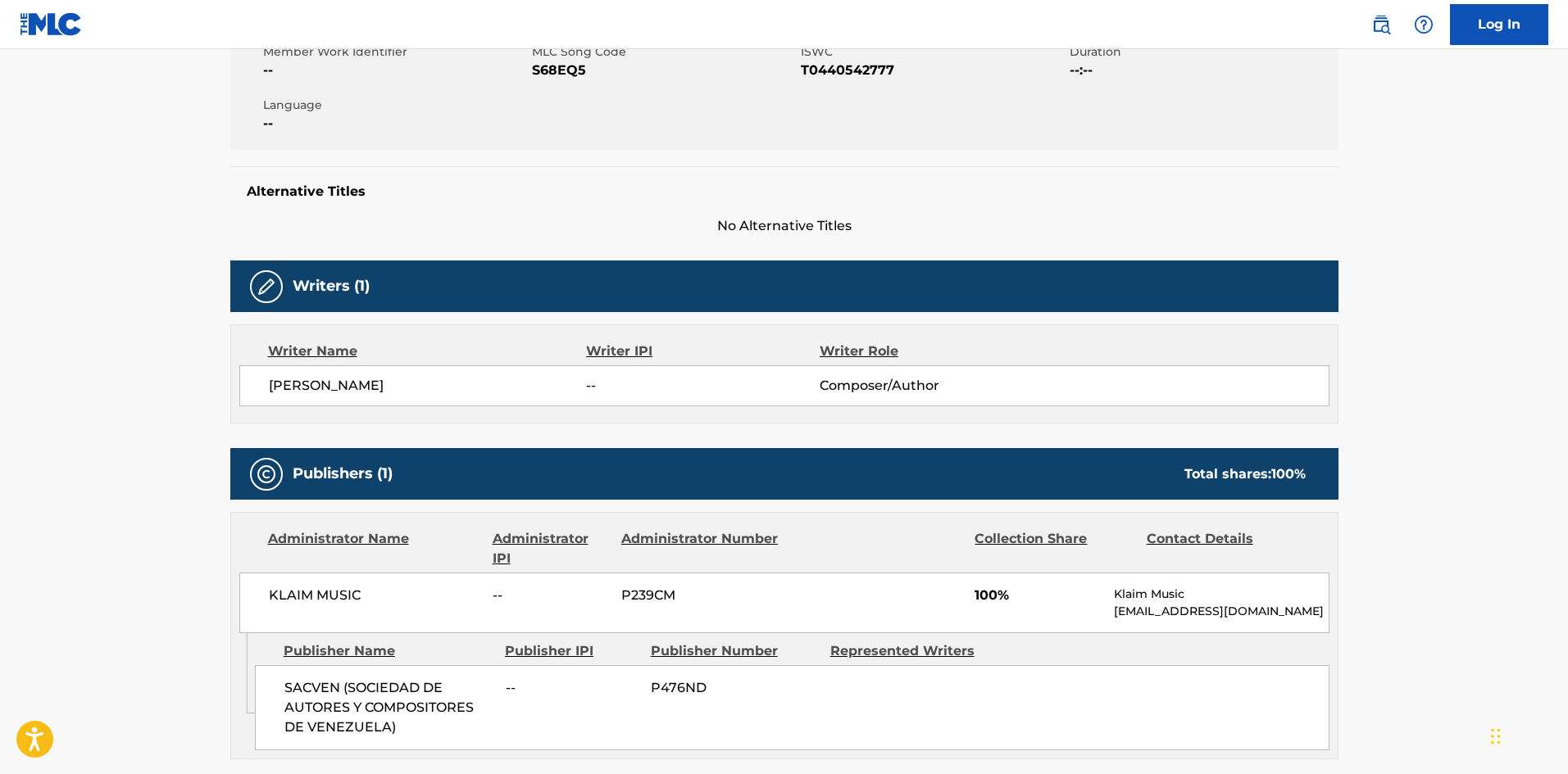
scroll to position [287, 0]
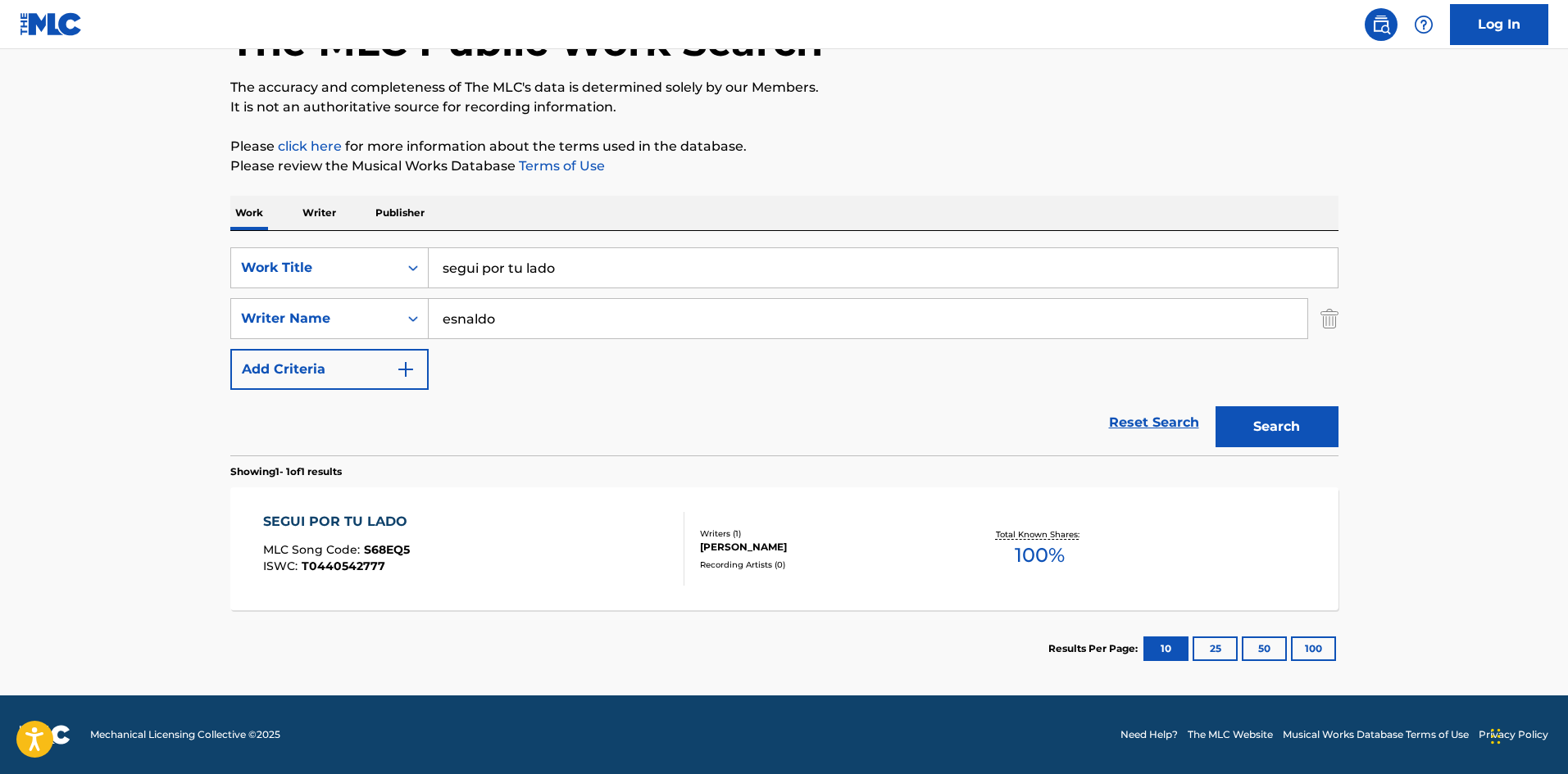
scroll to position [117, 0]
click at [632, 546] on div "SEGUI POR TU LADO MLC Song Code : S68EQ5 ISWC : T0440542777" at bounding box center [474, 549] width 422 height 74
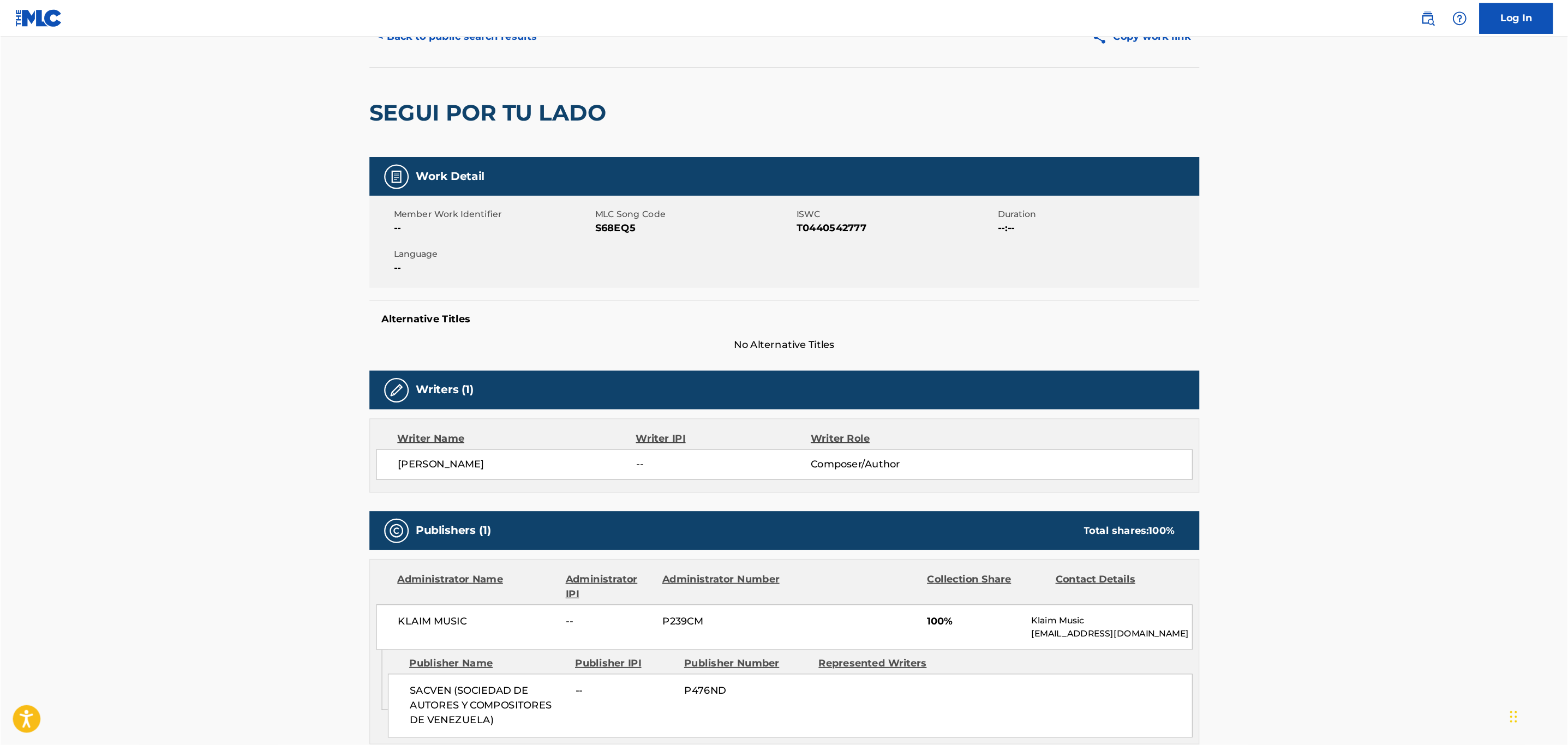
scroll to position [55, 0]
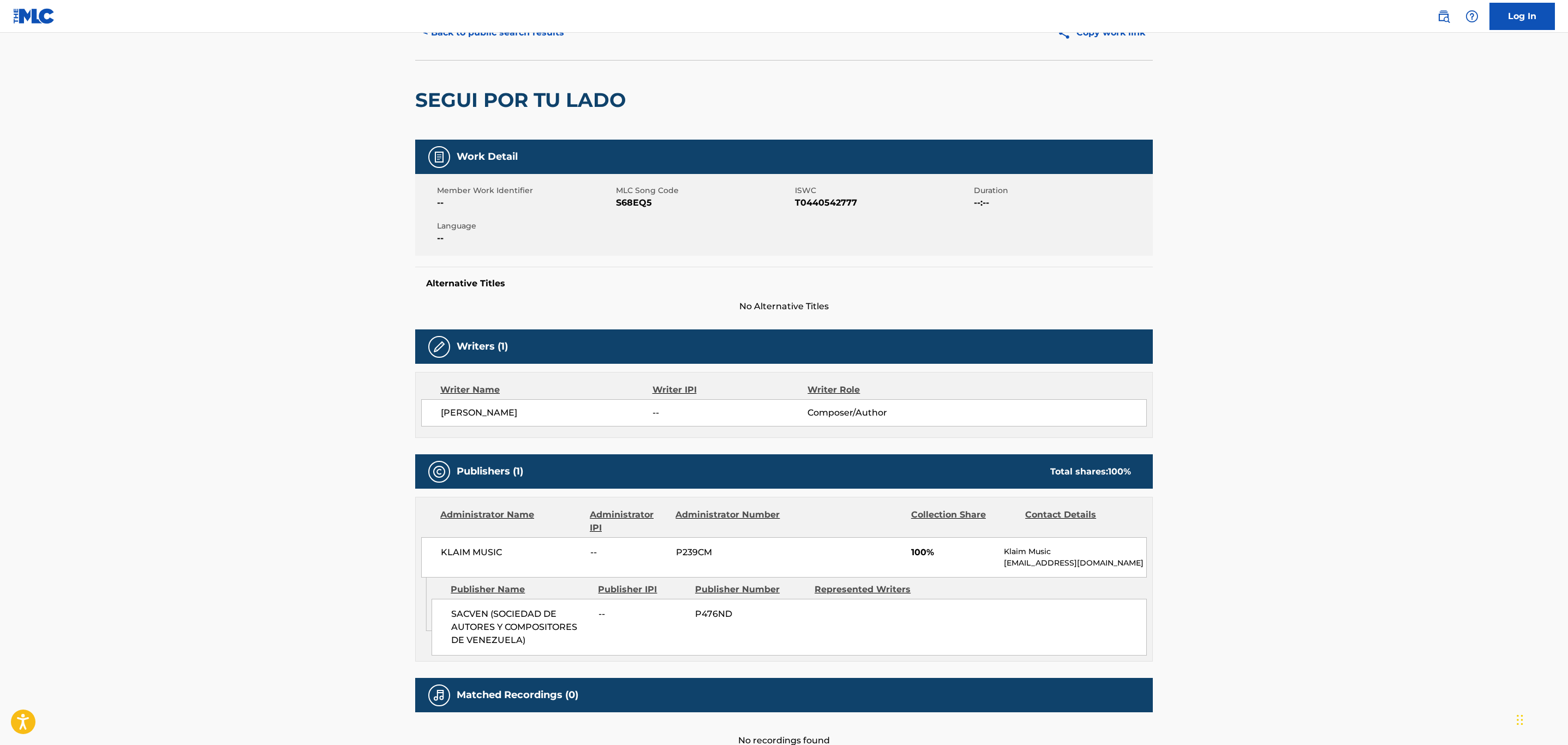
drag, startPoint x: 152, startPoint y: 734, endPoint x: 154, endPoint y: 744, distance: 10.2
click at [152, 515] on main "< Back to public search results Copy work link SEGUI POR TU LADO Work Detail Me…" at bounding box center [784, 371] width 1568 height 786
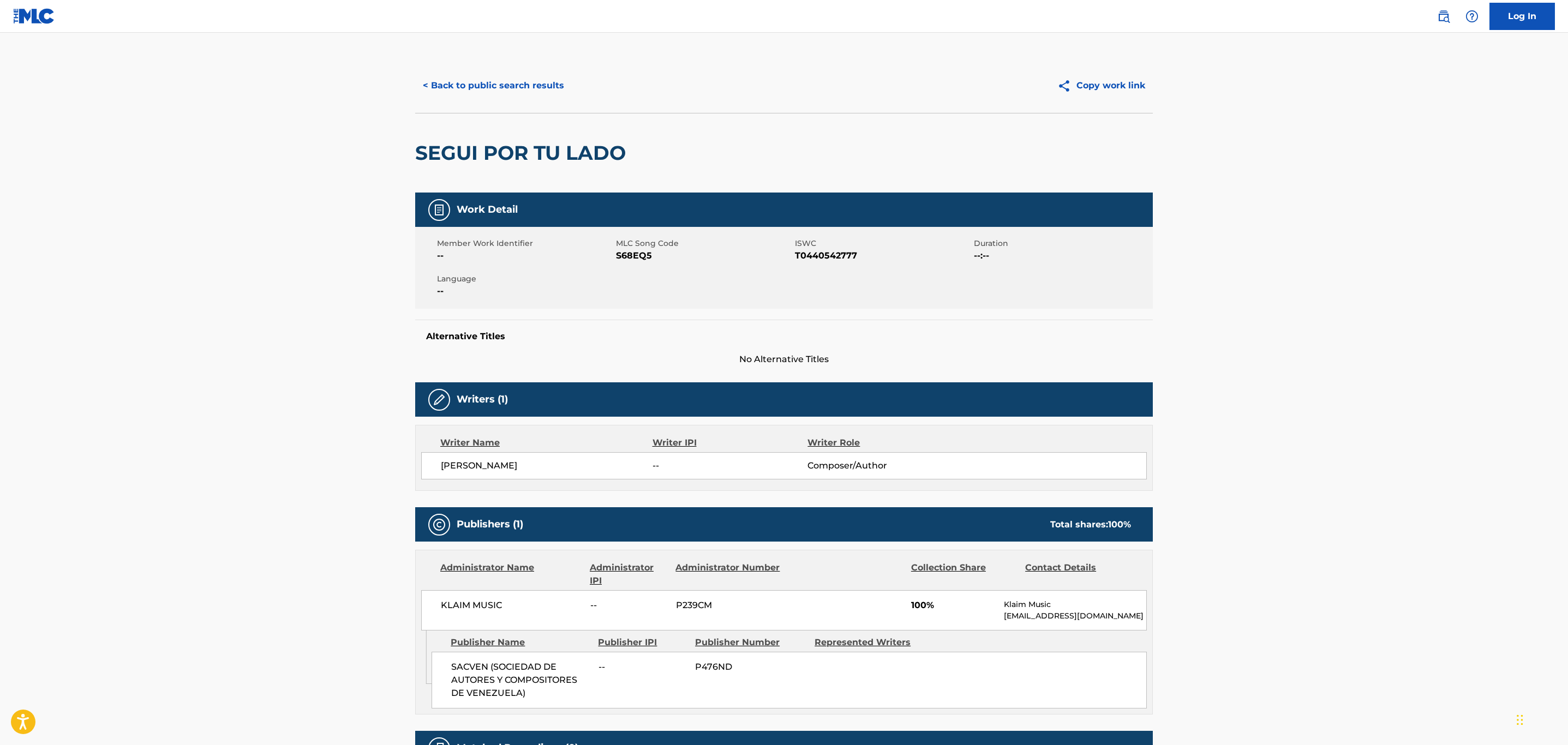
scroll to position [0, 0]
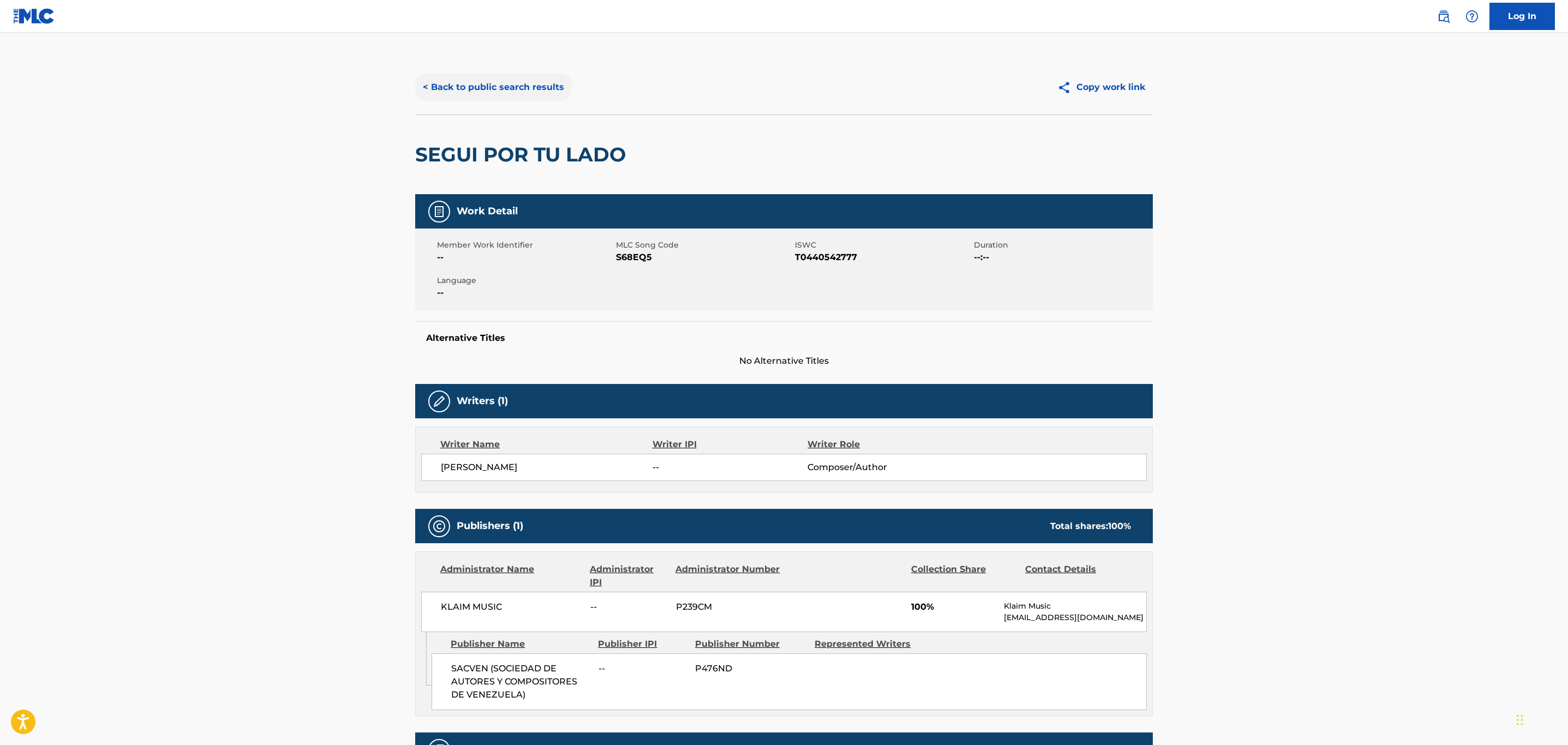
click at [490, 79] on button "< Back to public search results" at bounding box center [493, 87] width 156 height 27
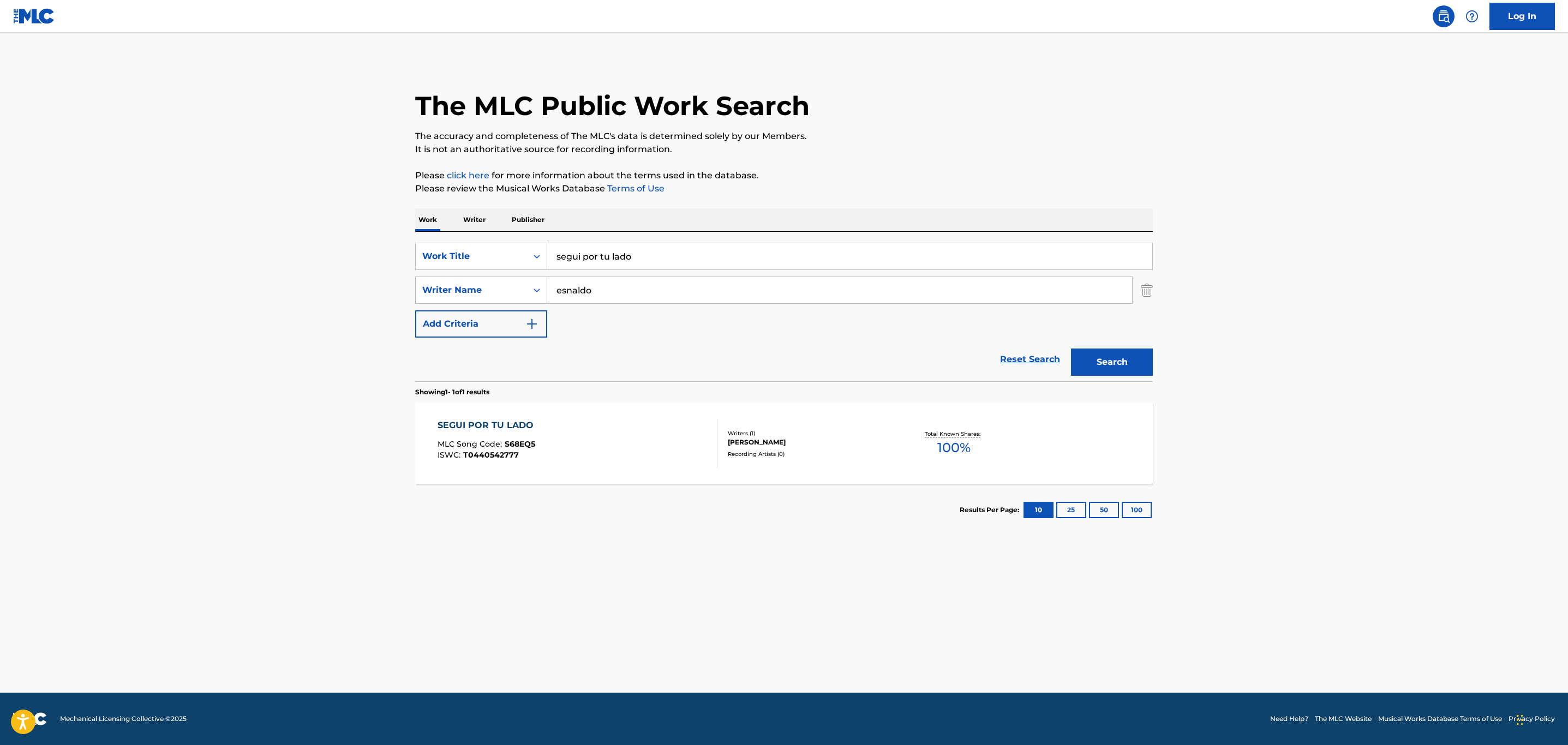
drag, startPoint x: 635, startPoint y: 259, endPoint x: 401, endPoint y: 235, distance: 235.2
click at [410, 237] on div "The MLC Public Work Search The accuracy and completeness of The MLC's data is d…" at bounding box center [783, 298] width 764 height 476
paste input "En Van"
click at [306, 267] on main "The MLC Public Work Search The accuracy and completeness of The MLC's data is d…" at bounding box center [784, 362] width 1568 height 660
drag, startPoint x: 628, startPoint y: 281, endPoint x: 493, endPoint y: 277, distance: 135.1
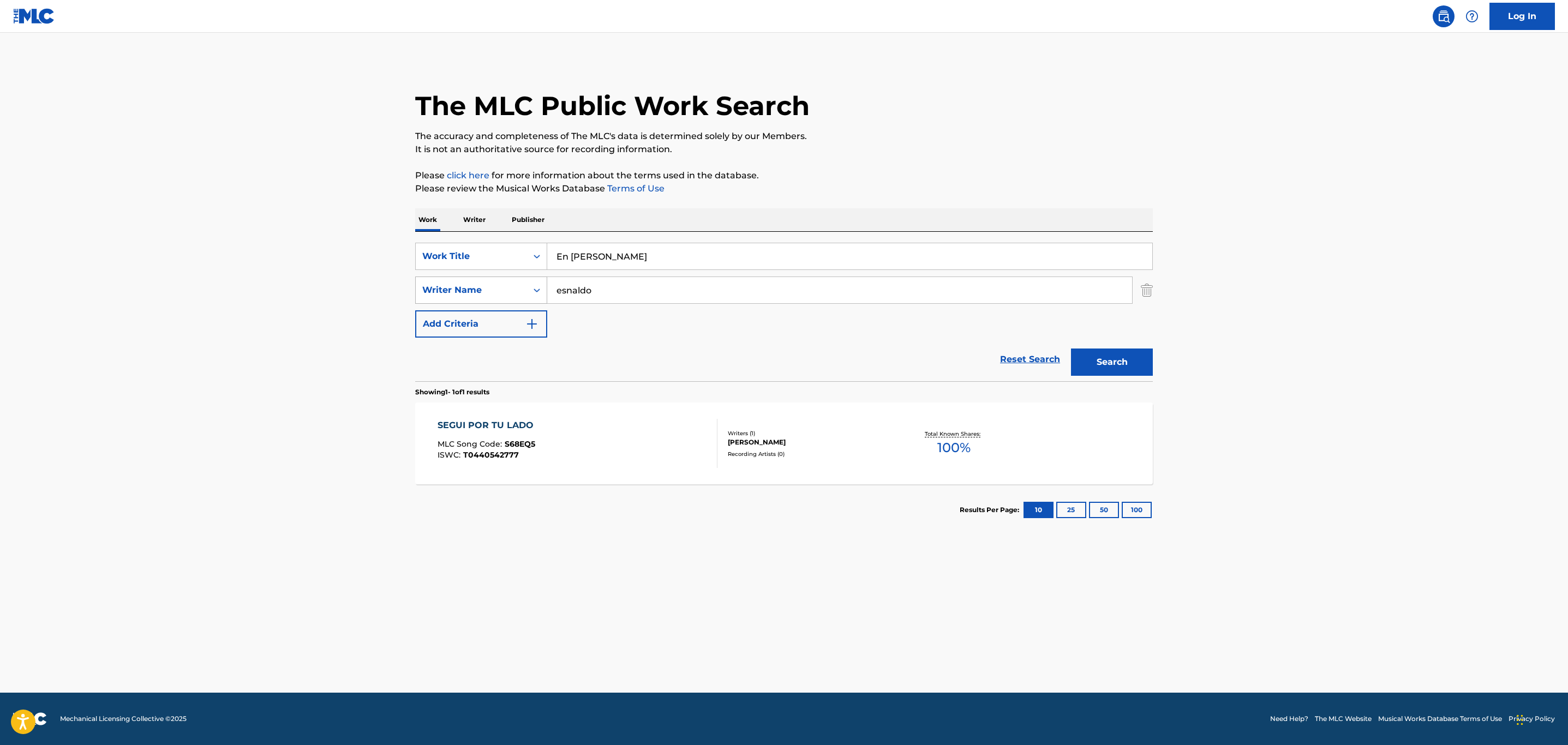
click at [493, 277] on div "SearchWithCriteria9dee0097-f08b-4f3d-8e78-759a74c168b6 Writer Name [PERSON_NAME]" at bounding box center [784, 290] width 737 height 27
drag, startPoint x: 616, startPoint y: 252, endPoint x: 528, endPoint y: 246, distance: 88.2
click at [528, 246] on div "SearchWithCriteria0517c119-3be0-4dfe-8263-bafb11aa4e86 Work Title En [PERSON_NA…" at bounding box center [784, 256] width 737 height 27
type input "nuestra noche"
drag, startPoint x: 130, startPoint y: 277, endPoint x: 378, endPoint y: 331, distance: 253.8
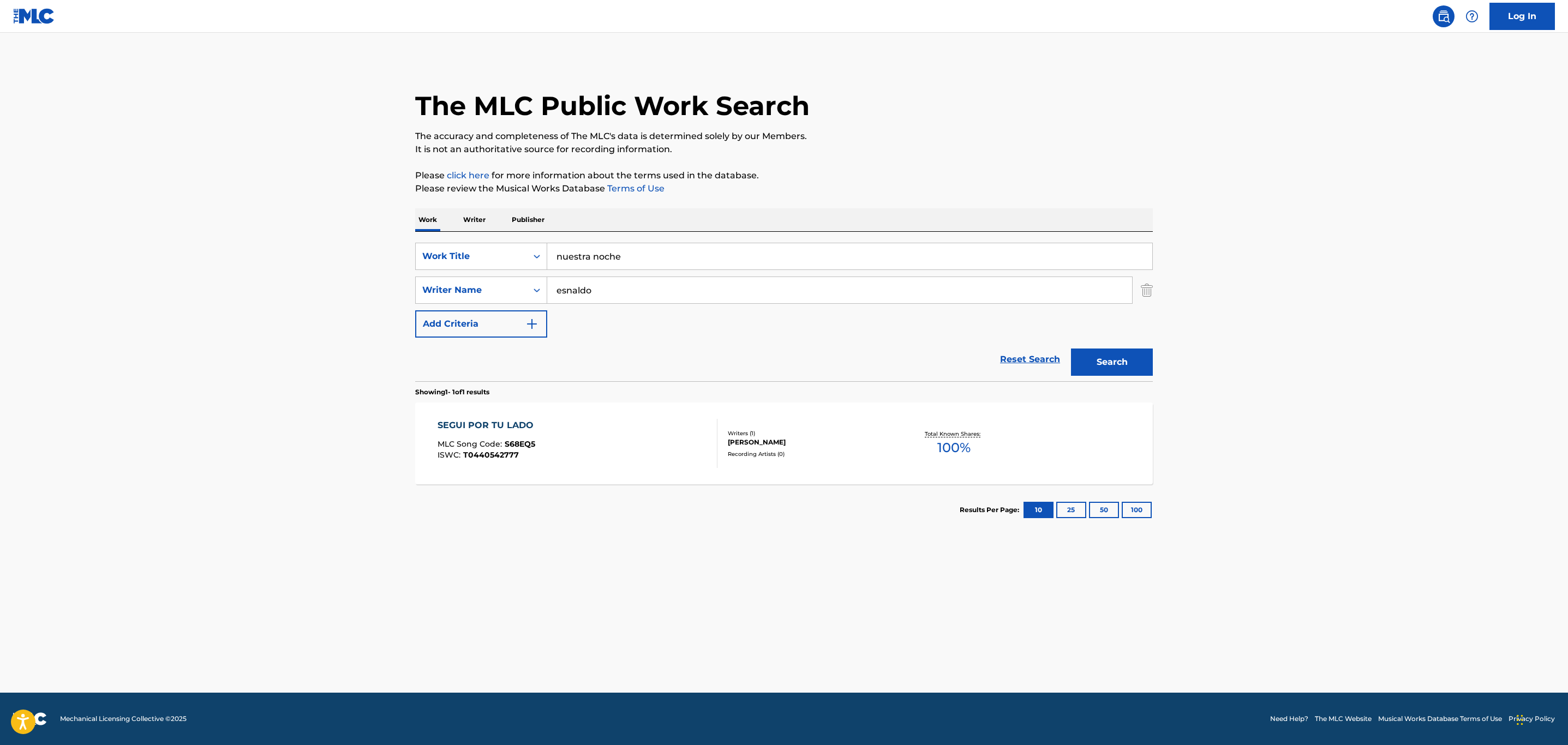
click at [130, 279] on main "The MLC Public Work Search The accuracy and completeness of The MLC's data is d…" at bounding box center [784, 362] width 1568 height 660
drag, startPoint x: 632, startPoint y: 280, endPoint x: 460, endPoint y: 290, distance: 172.3
click at [460, 290] on div "SearchWithCriteria9dee0097-f08b-4f3d-8e78-759a74c168b6 Writer Name [PERSON_NAME]" at bounding box center [784, 290] width 737 height 27
click at [1043, 368] on button "Search" at bounding box center [1112, 362] width 82 height 27
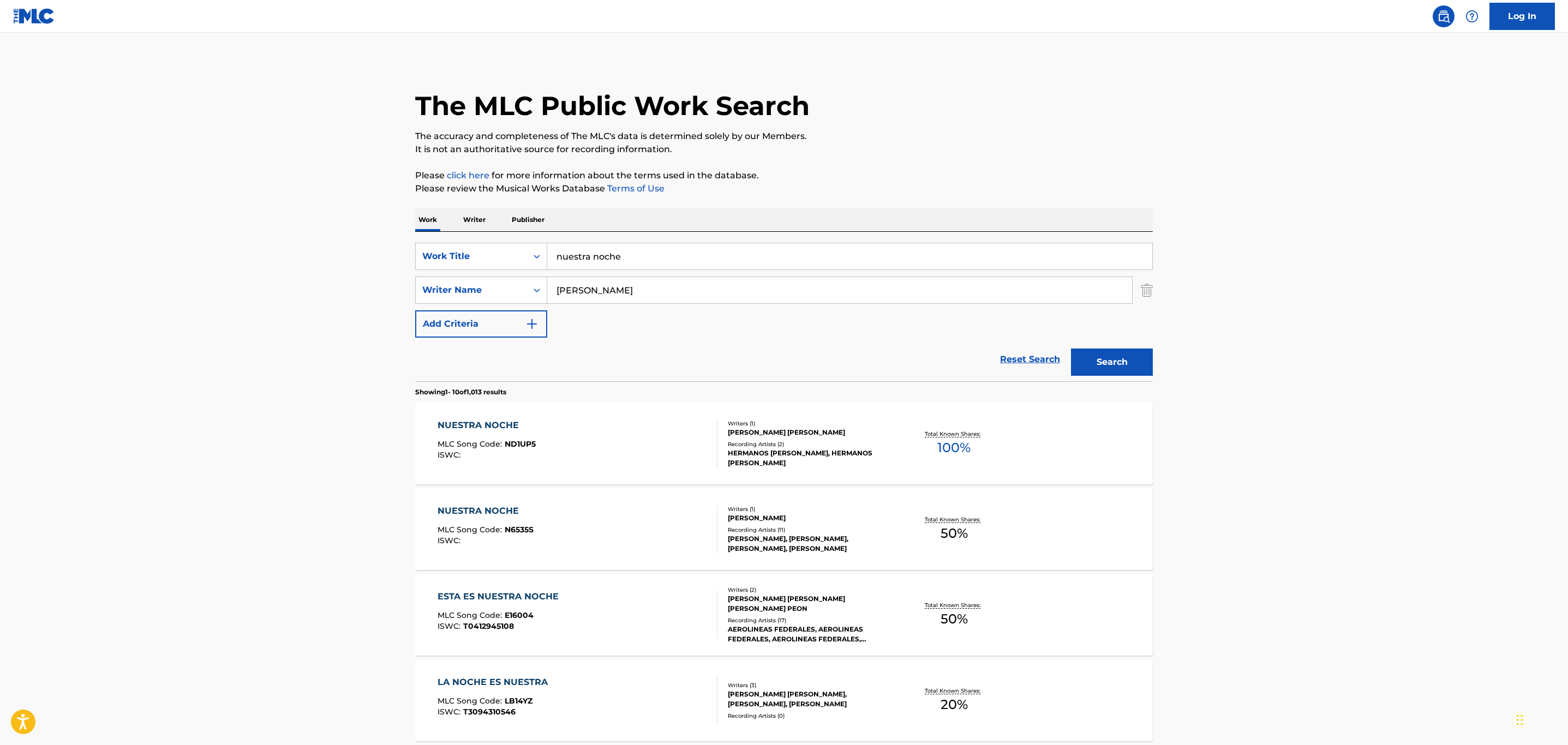
click at [583, 287] on input "[PERSON_NAME]" at bounding box center [839, 290] width 585 height 26
click at [1043, 349] on button "Search" at bounding box center [1112, 362] width 82 height 27
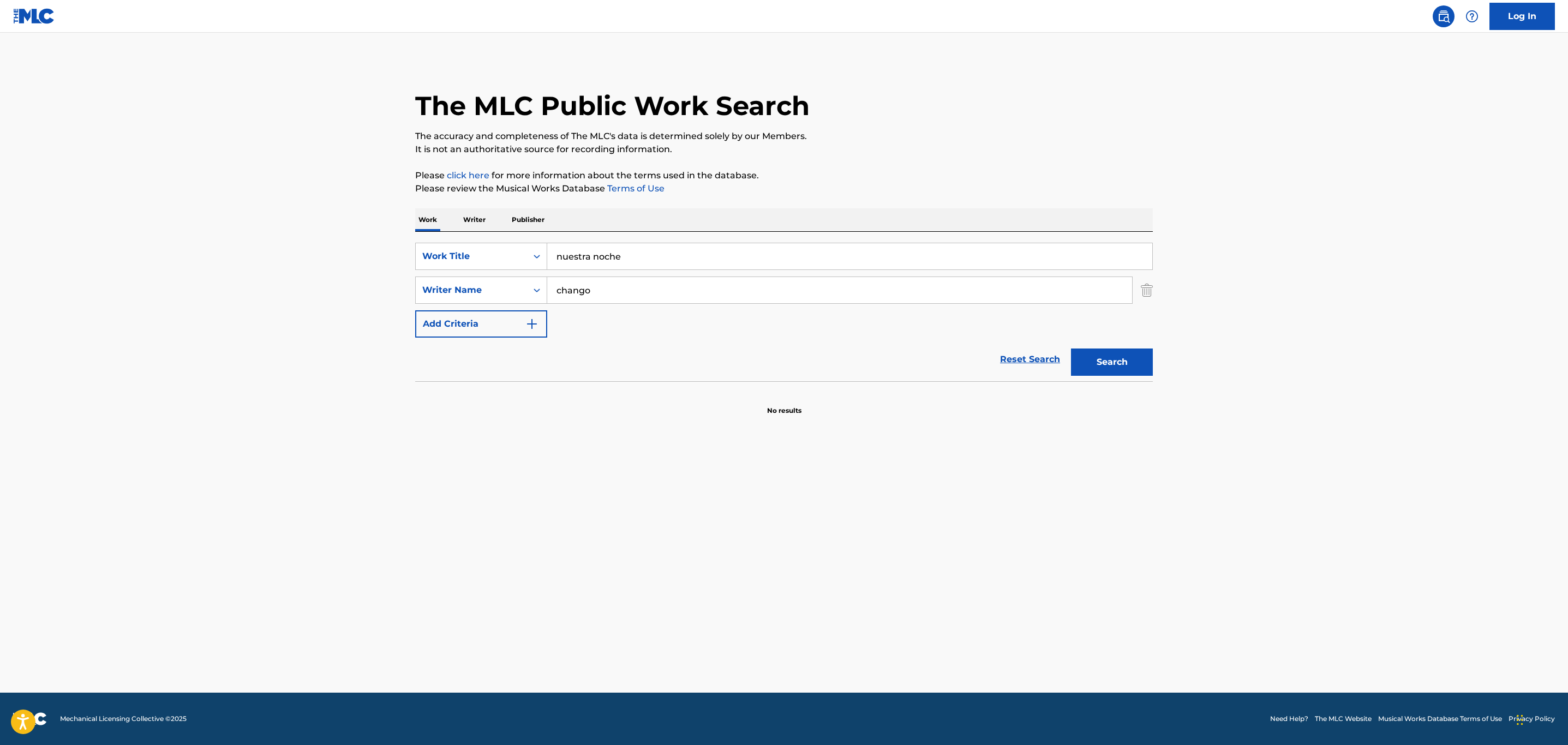
click at [554, 314] on div "SearchWithCriteria0517c119-3be0-4dfe-8263-bafb11aa4e86 Work Title nuestra noche…" at bounding box center [784, 290] width 737 height 95
click at [598, 286] on input "chango" at bounding box center [839, 290] width 585 height 26
type input "[PERSON_NAME]"
click at [1043, 349] on button "Search" at bounding box center [1112, 362] width 82 height 27
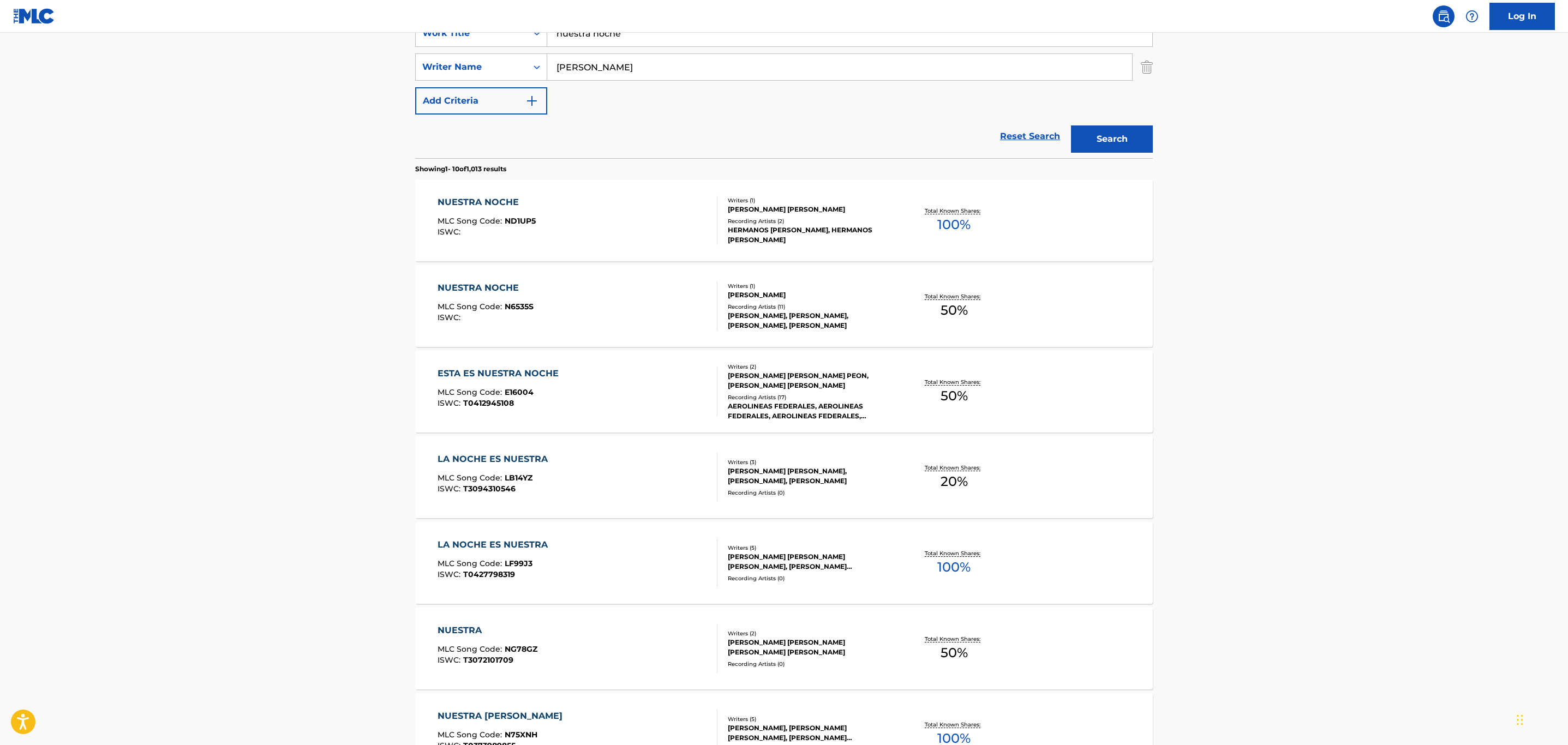
scroll to position [327, 0]
